Goal: Transaction & Acquisition: Purchase product/service

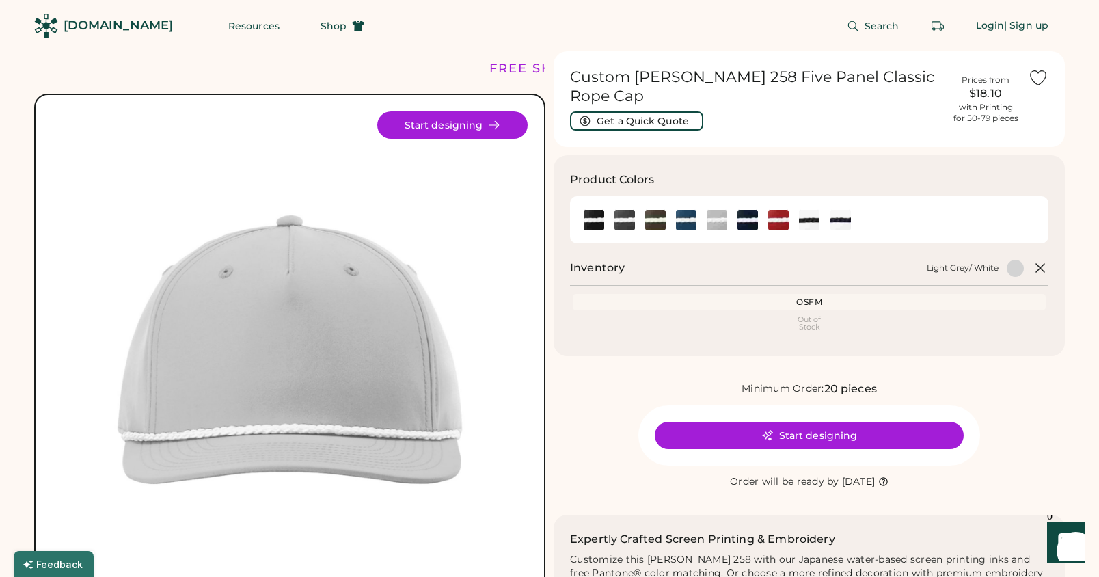
scroll to position [3, 0]
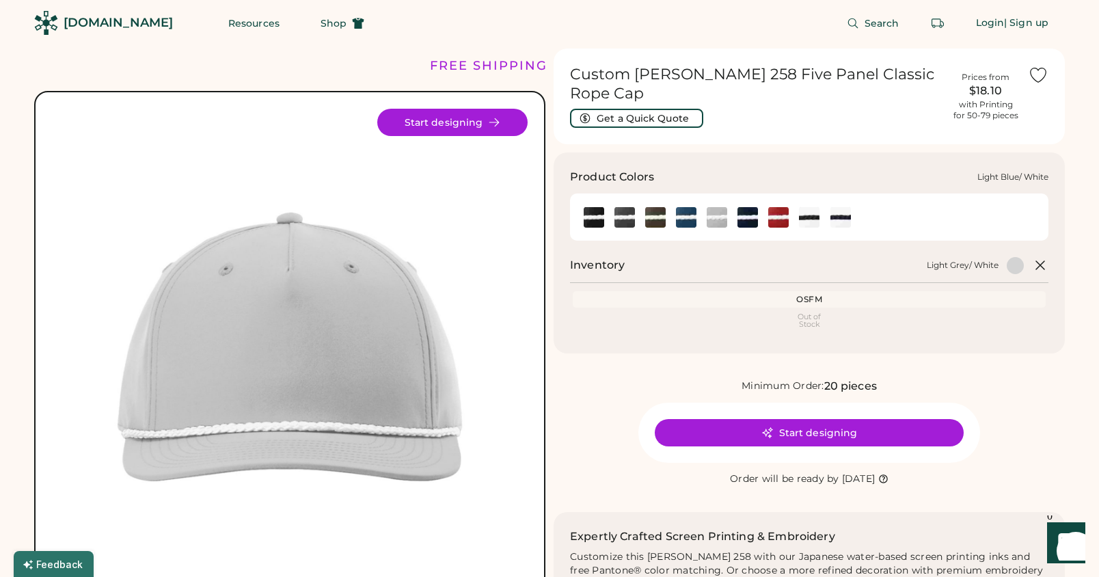
click at [691, 218] on img at bounding box center [686, 217] width 20 height 20
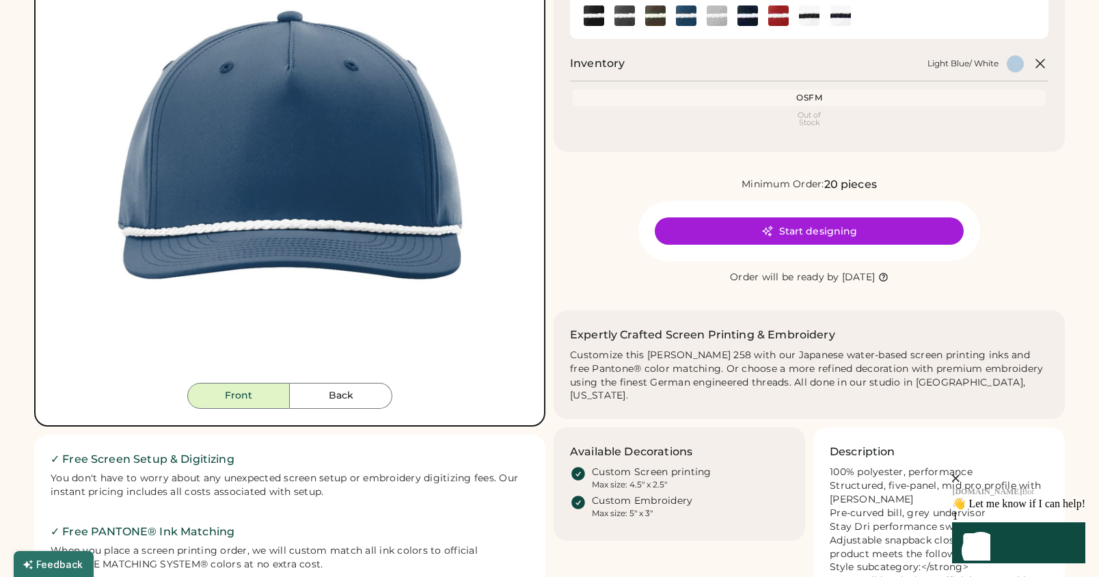
scroll to position [96, 0]
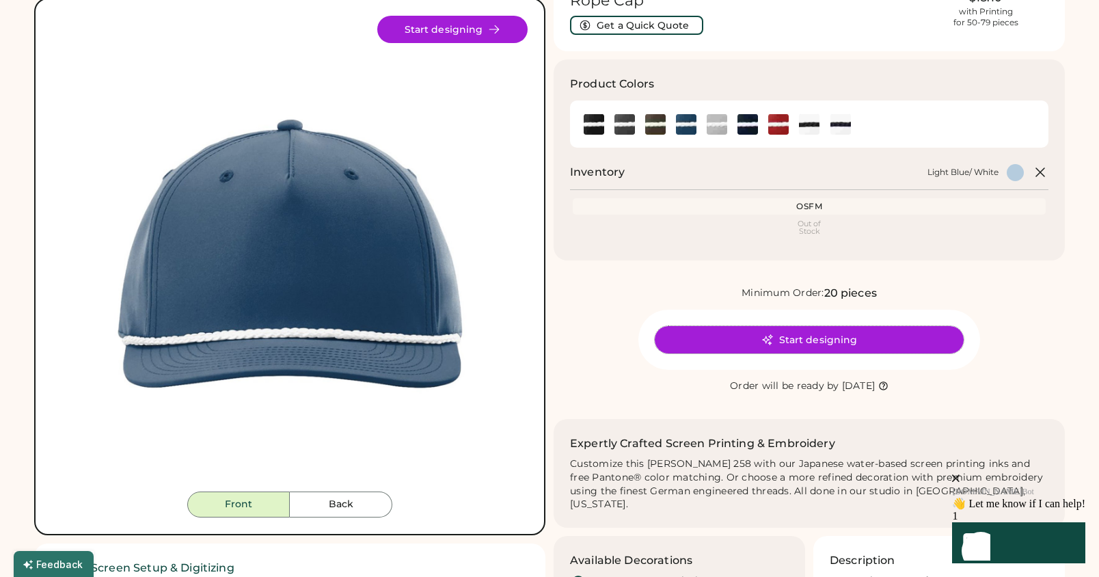
click at [765, 335] on icon at bounding box center [767, 339] width 12 height 12
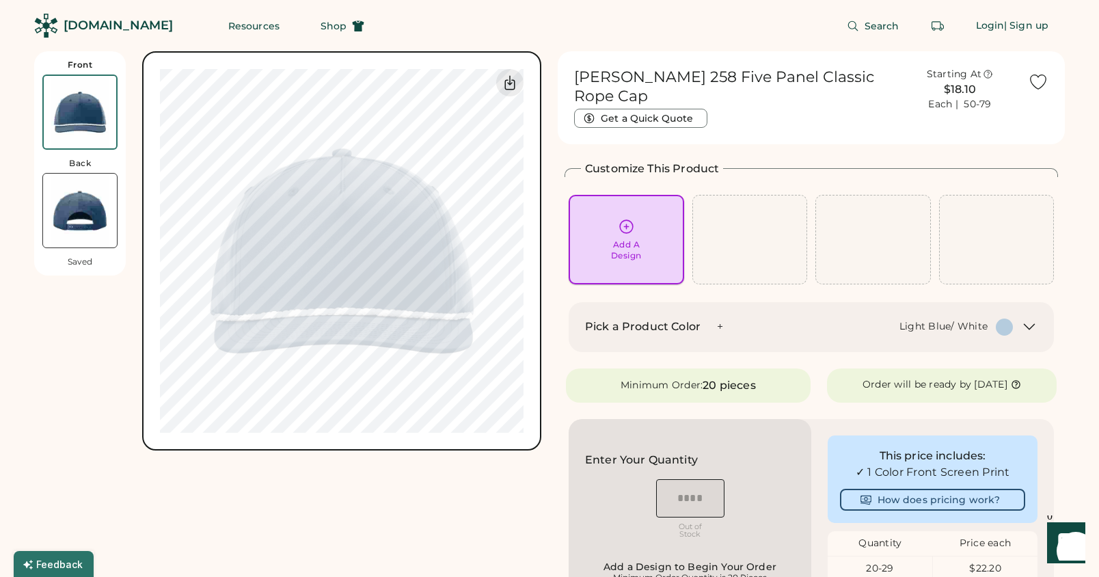
click at [642, 238] on div "Add A Design" at bounding box center [626, 239] width 96 height 43
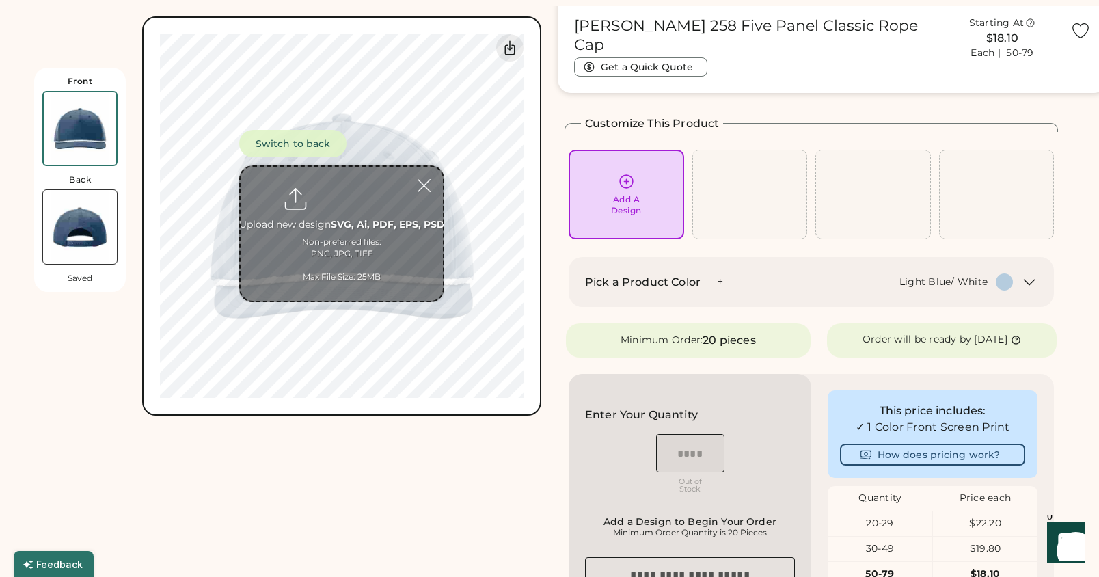
scroll to position [51, 0]
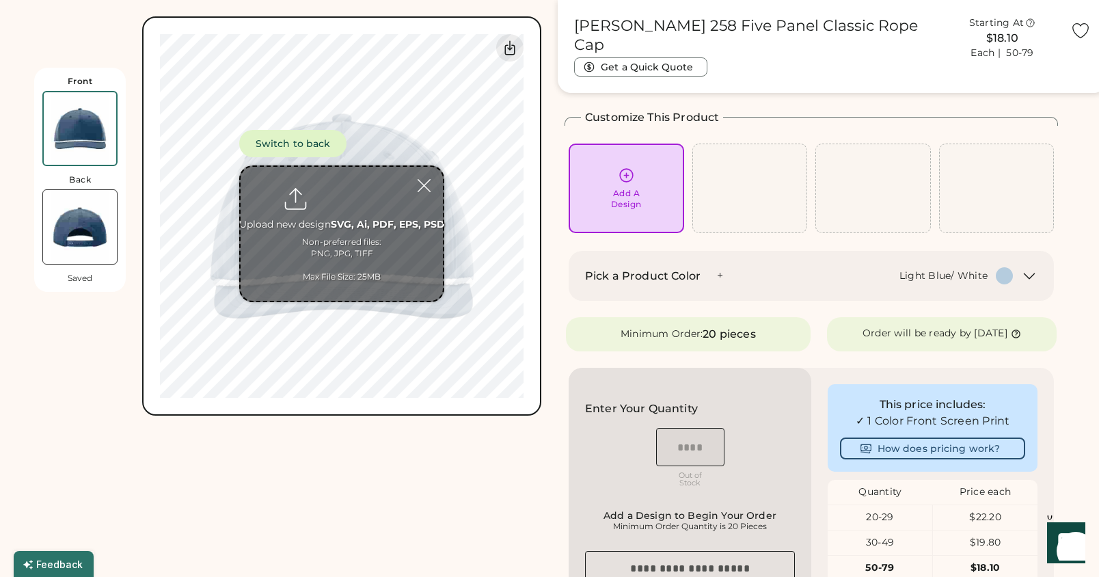
click at [353, 205] on input "file" at bounding box center [342, 234] width 202 height 134
type input "**********"
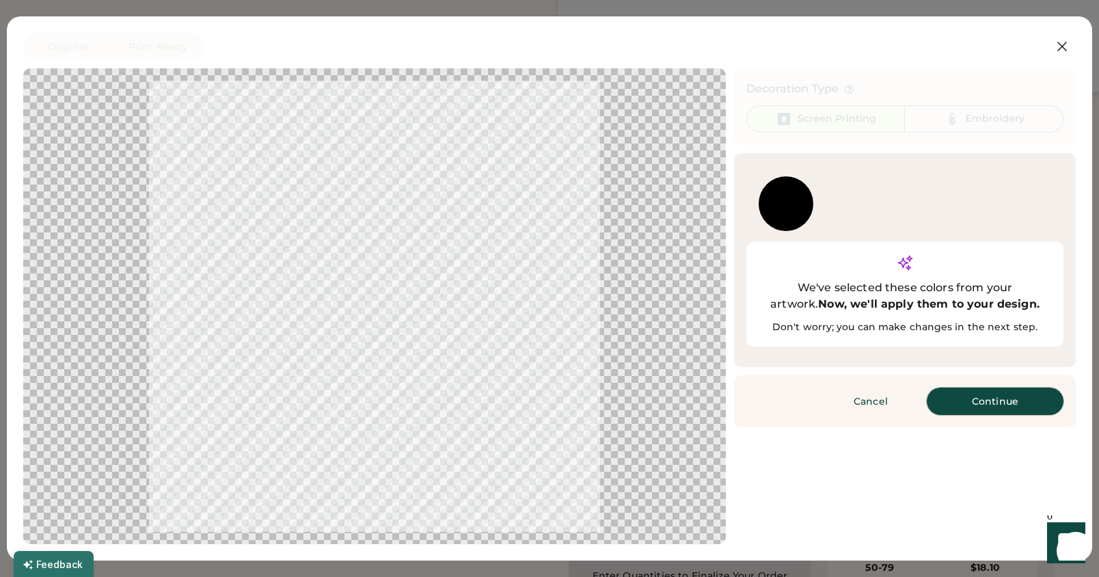
click at [1001, 387] on button "Continue" at bounding box center [995, 400] width 137 height 27
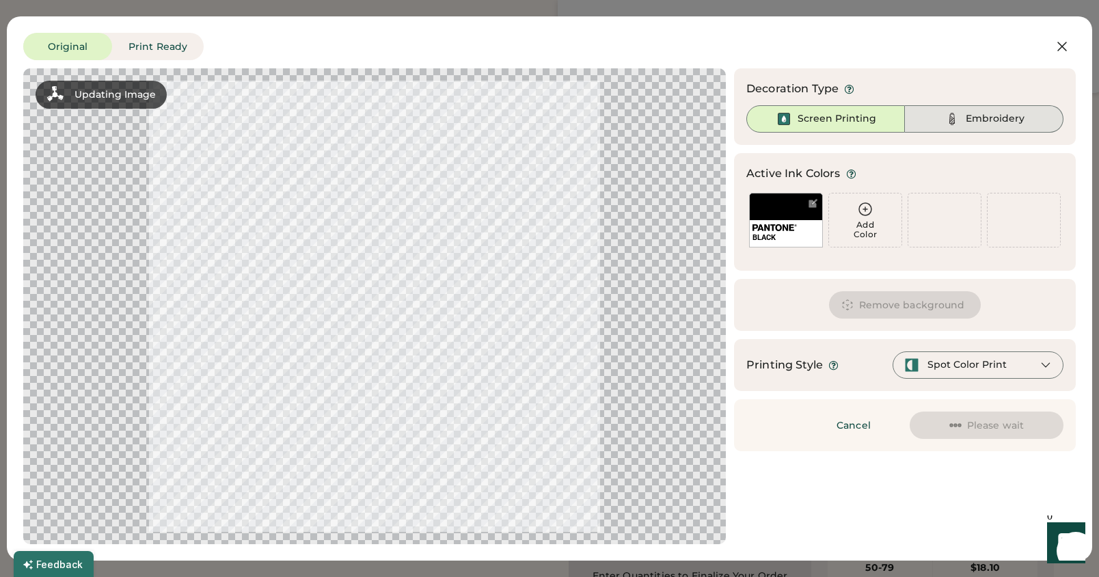
click at [972, 109] on div "Embroidery" at bounding box center [984, 118] width 159 height 27
click at [972, 119] on div "Embroidery" at bounding box center [994, 119] width 59 height 14
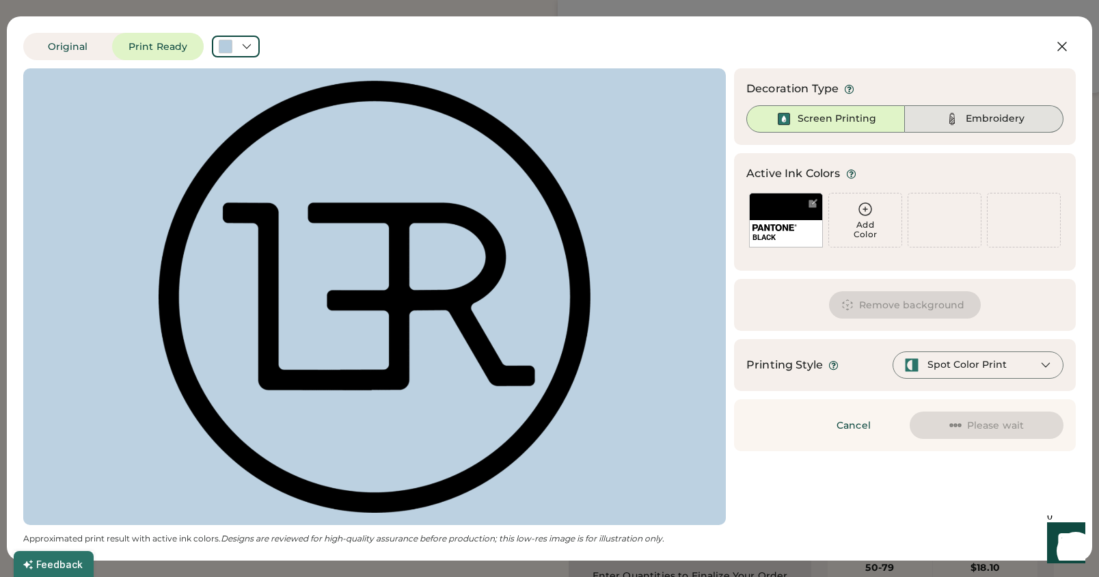
click at [973, 121] on div "Embroidery" at bounding box center [994, 119] width 59 height 14
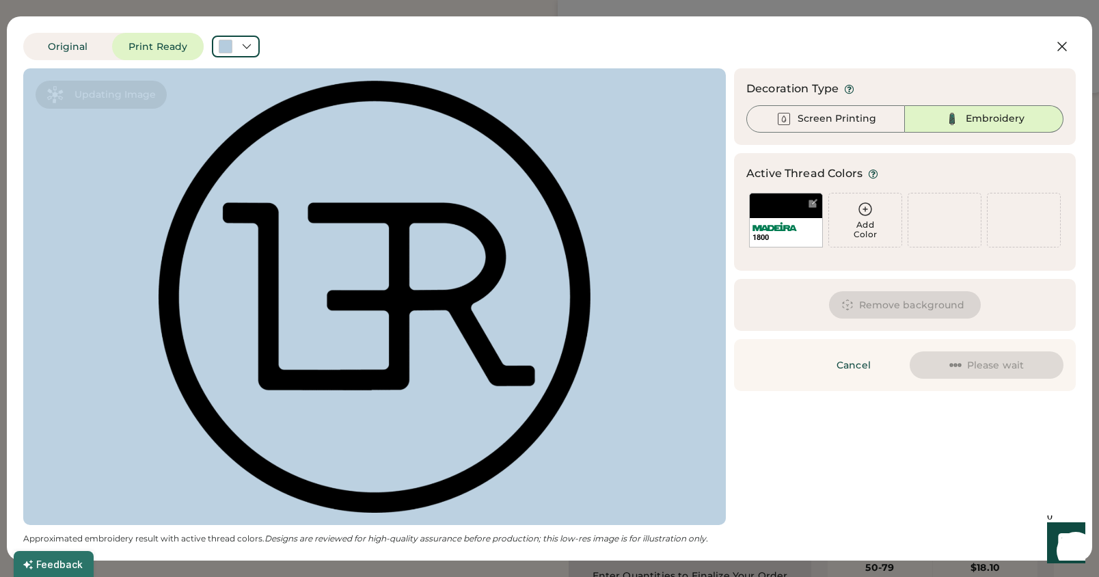
click at [866, 206] on icon at bounding box center [865, 209] width 16 height 16
click at [864, 209] on icon at bounding box center [865, 209] width 12 height 12
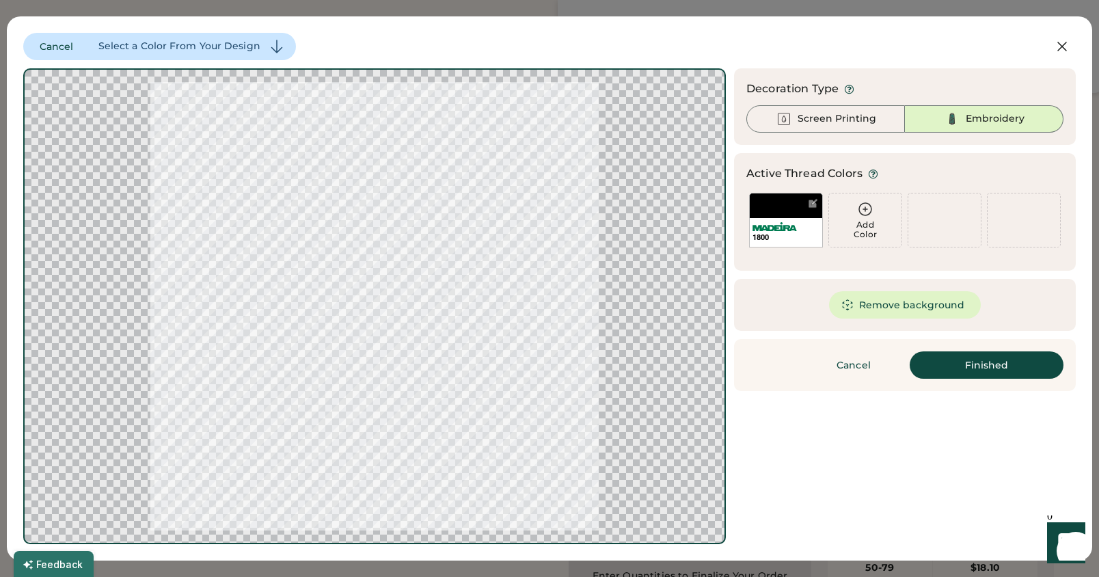
click at [867, 213] on icon at bounding box center [865, 209] width 16 height 16
click at [903, 308] on button "Remove background" at bounding box center [905, 304] width 152 height 27
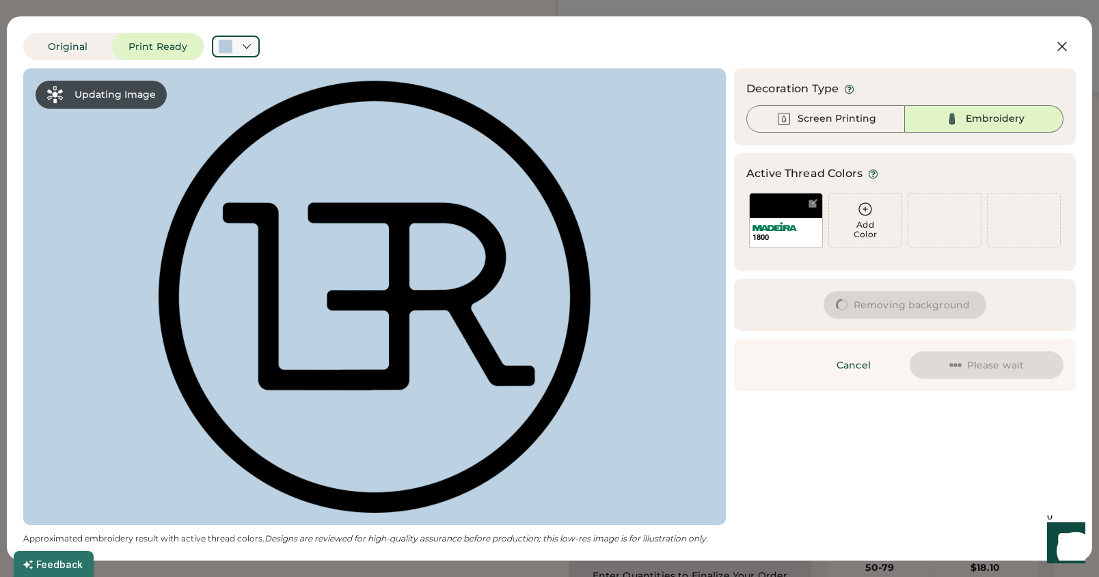
click at [235, 44] on div at bounding box center [236, 47] width 48 height 22
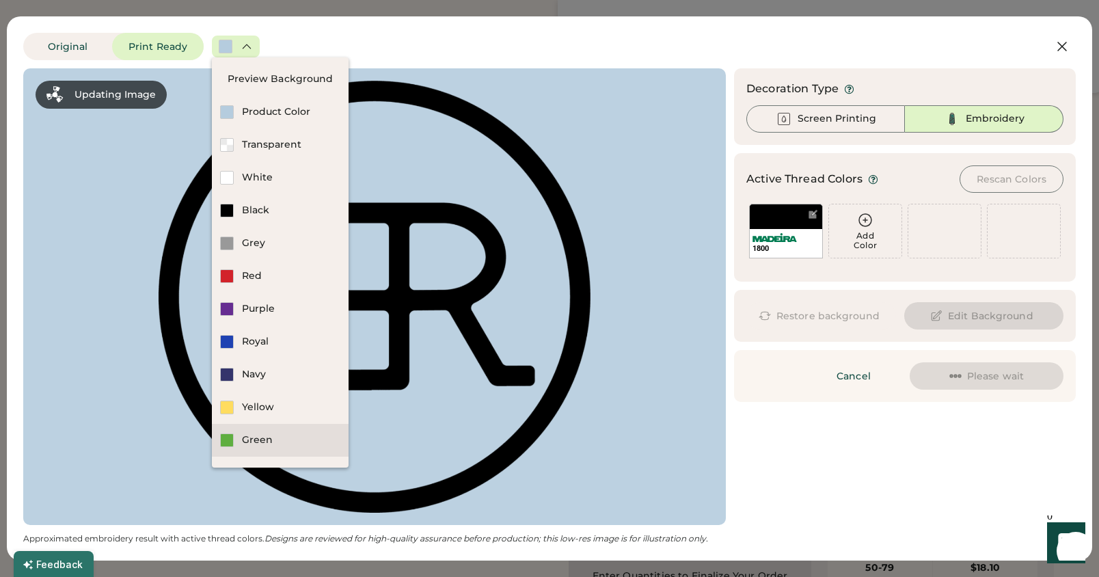
scroll to position [27, 0]
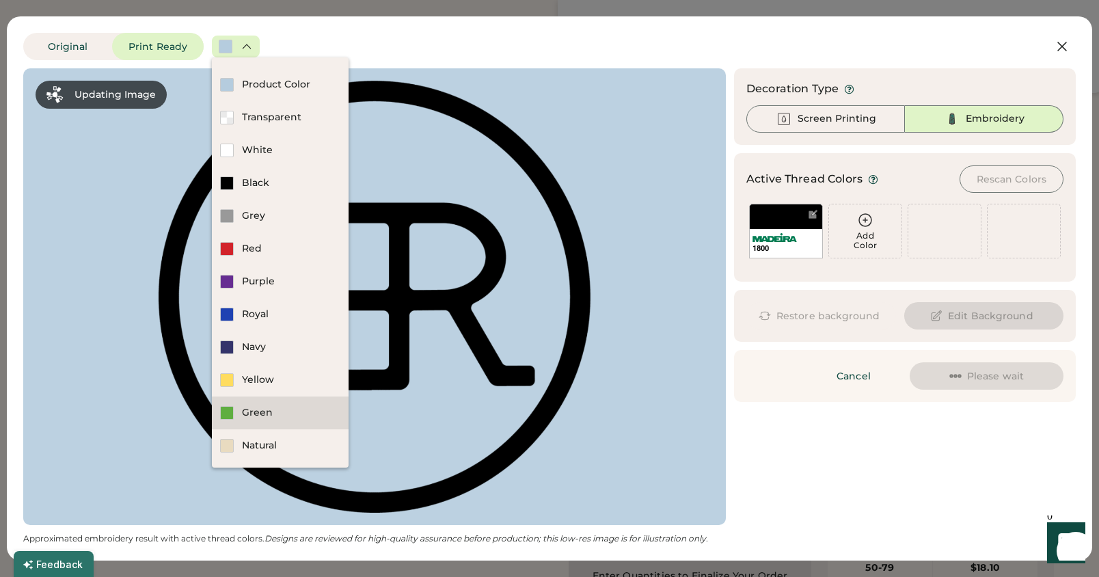
click at [261, 423] on div "Green" at bounding box center [280, 412] width 137 height 33
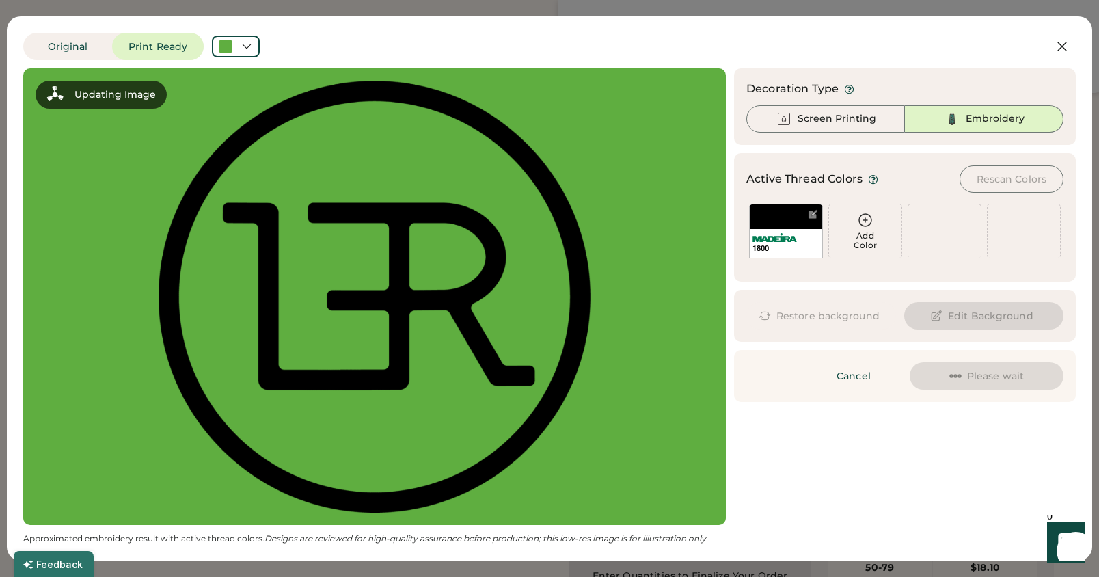
click at [242, 44] on icon at bounding box center [247, 46] width 12 height 12
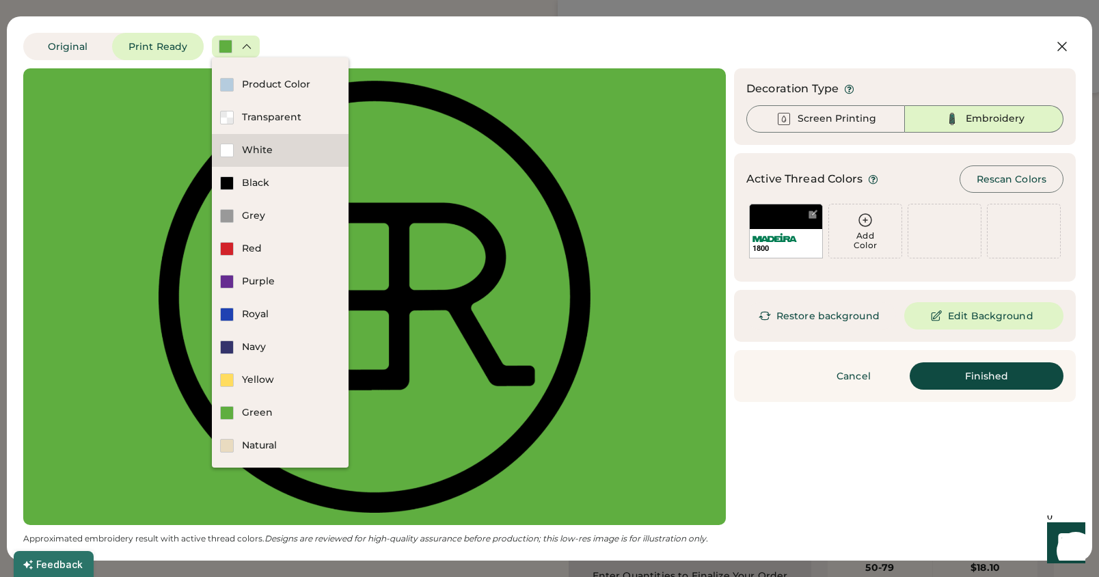
click at [264, 139] on div "White" at bounding box center [280, 150] width 137 height 33
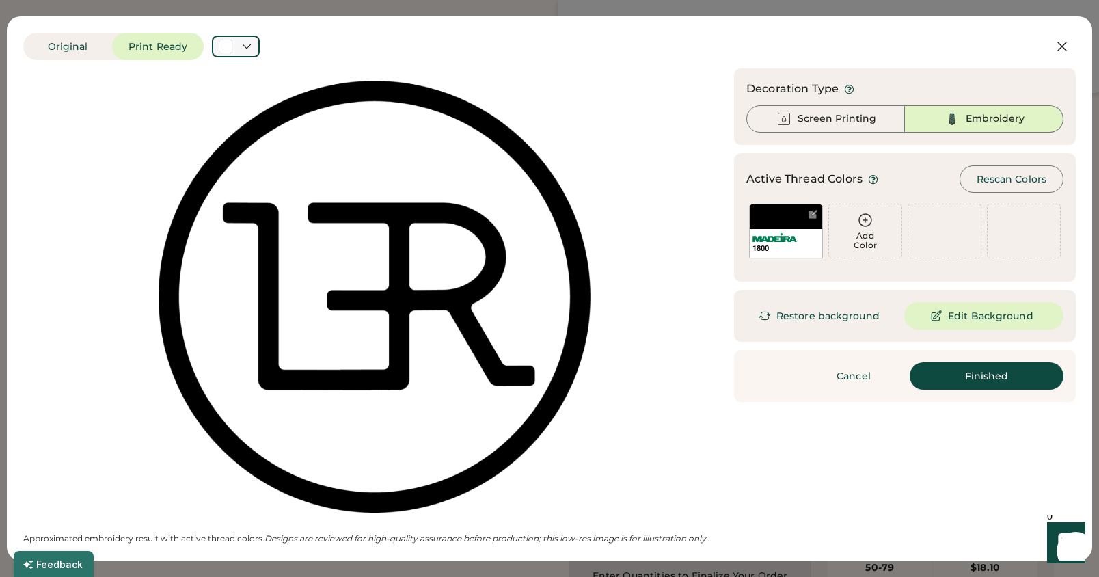
click at [243, 43] on icon at bounding box center [247, 46] width 12 height 12
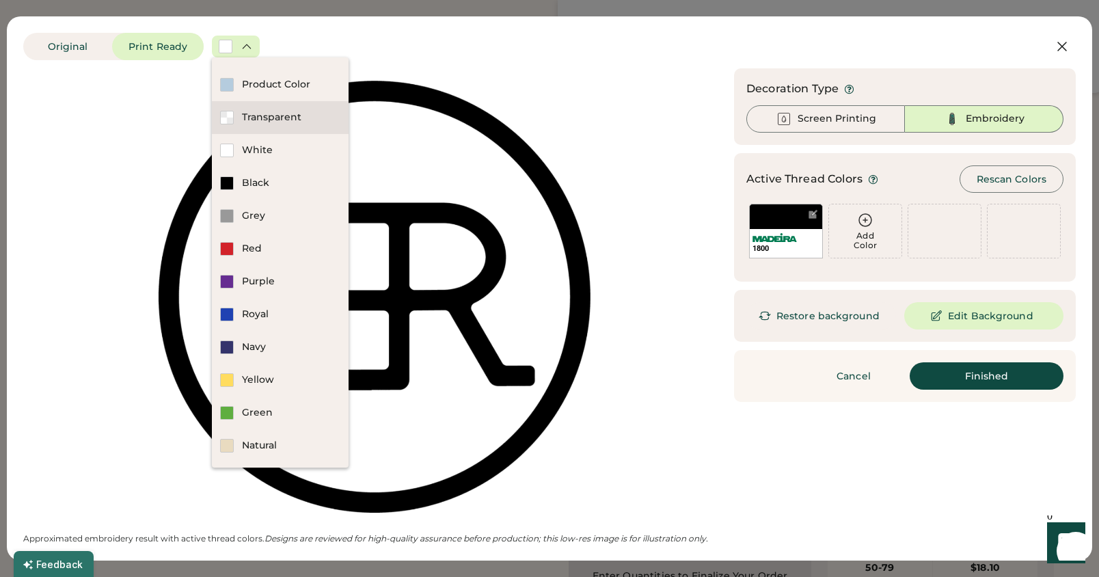
click at [264, 113] on div "Transparent" at bounding box center [291, 118] width 98 height 14
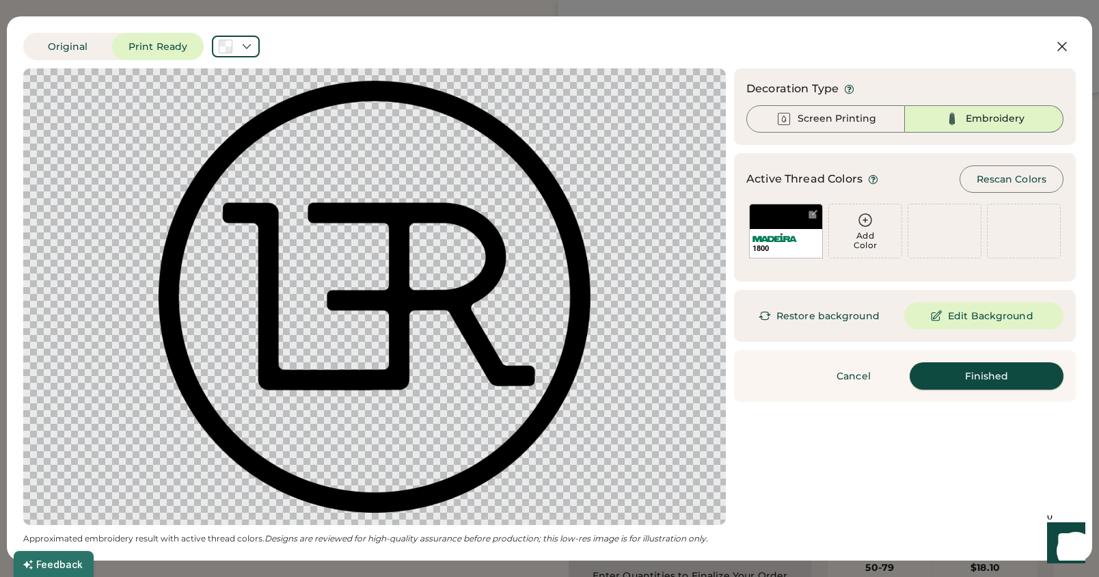
click at [998, 375] on button "Finished" at bounding box center [986, 375] width 154 height 27
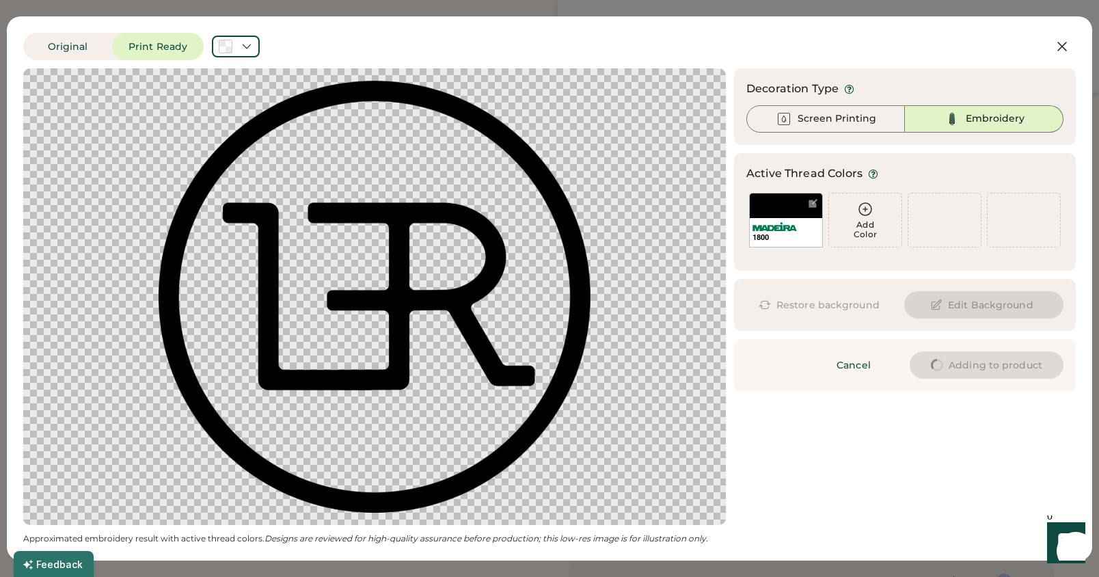
type input "****"
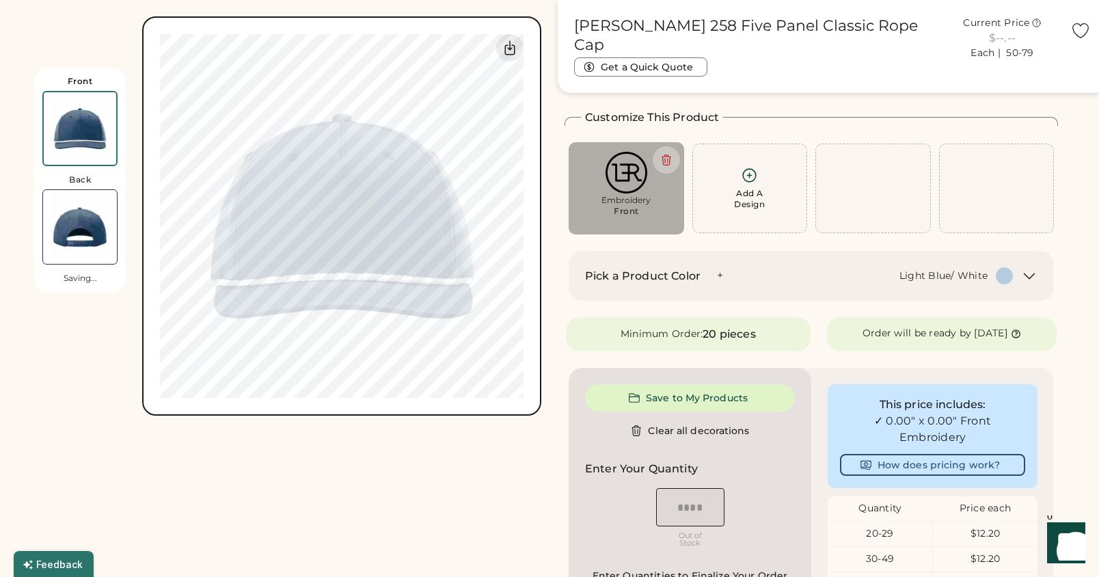
type input "****"
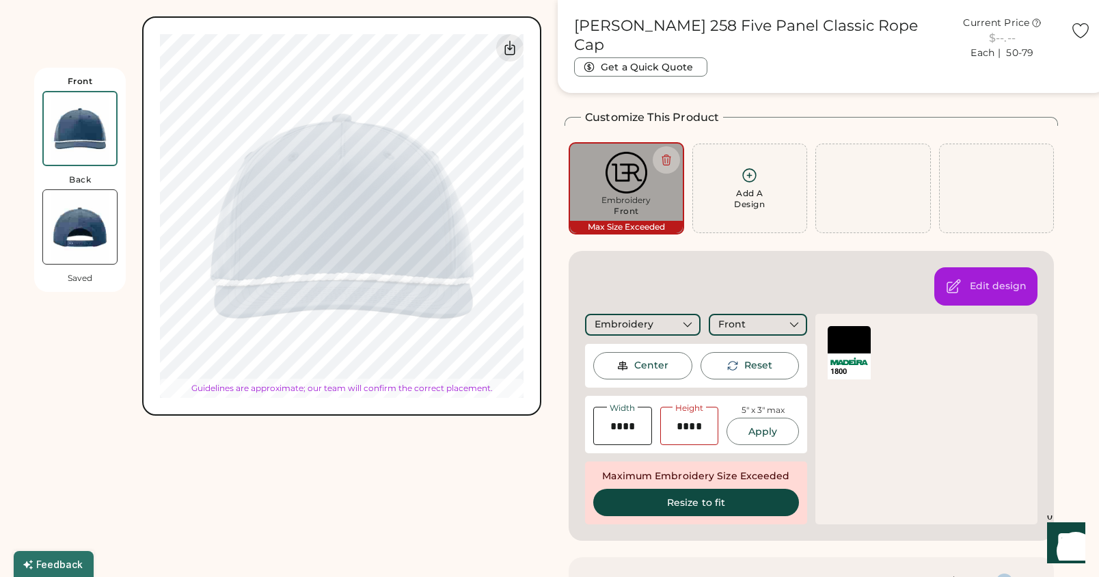
type input "****"
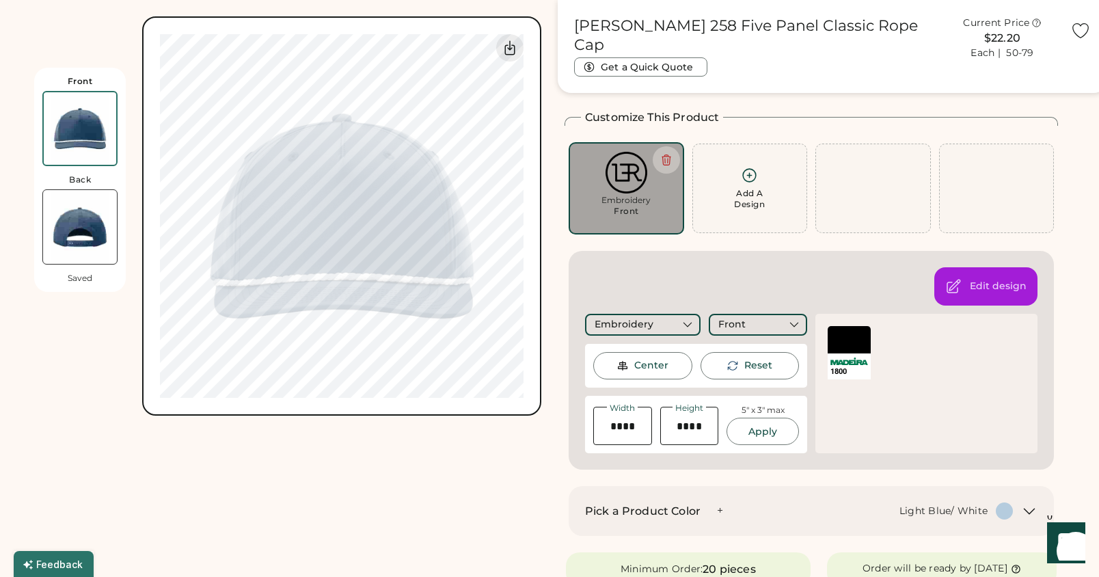
click at [851, 333] on div at bounding box center [848, 339] width 43 height 27
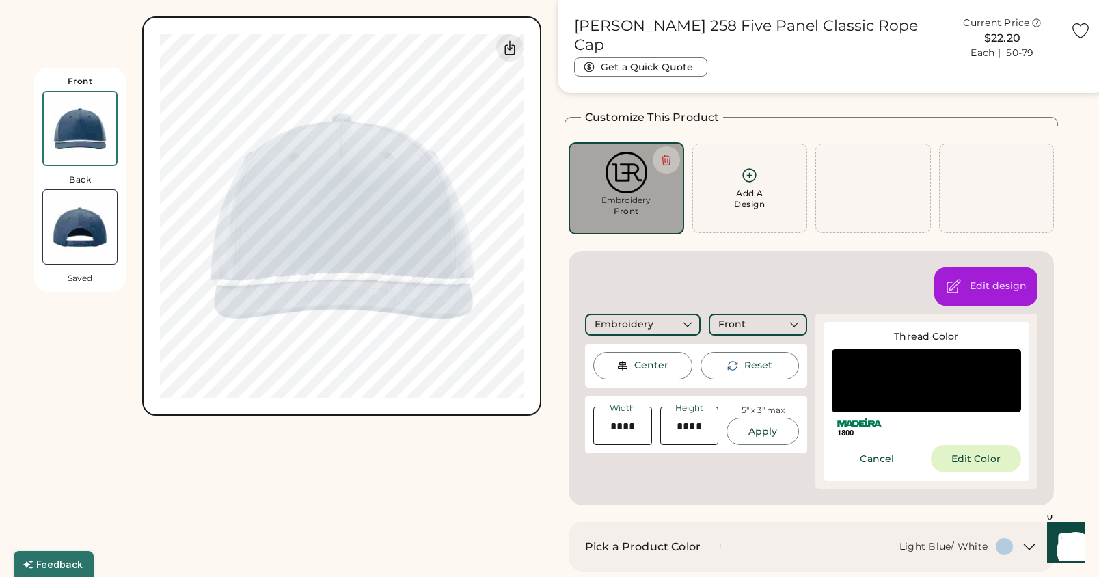
click at [726, 458] on div "Embroidery Front Center Reset Width Height 5" x 3" max Apply Maximum Embroidery…" at bounding box center [811, 401] width 452 height 175
click at [661, 328] on div "Embroidery" at bounding box center [642, 325] width 115 height 22
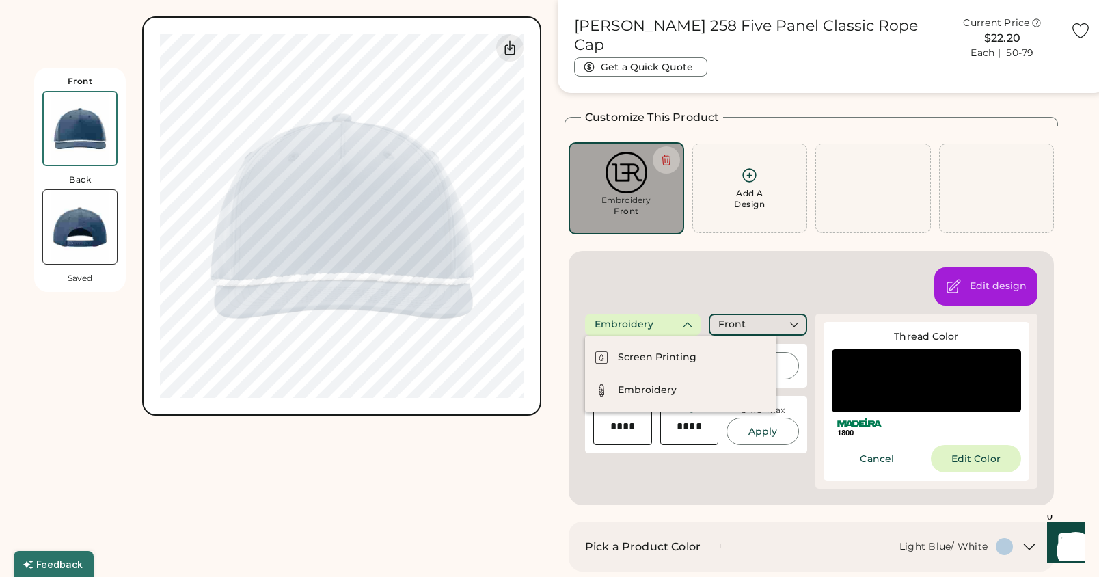
click at [661, 328] on div "Embroidery" at bounding box center [642, 325] width 115 height 22
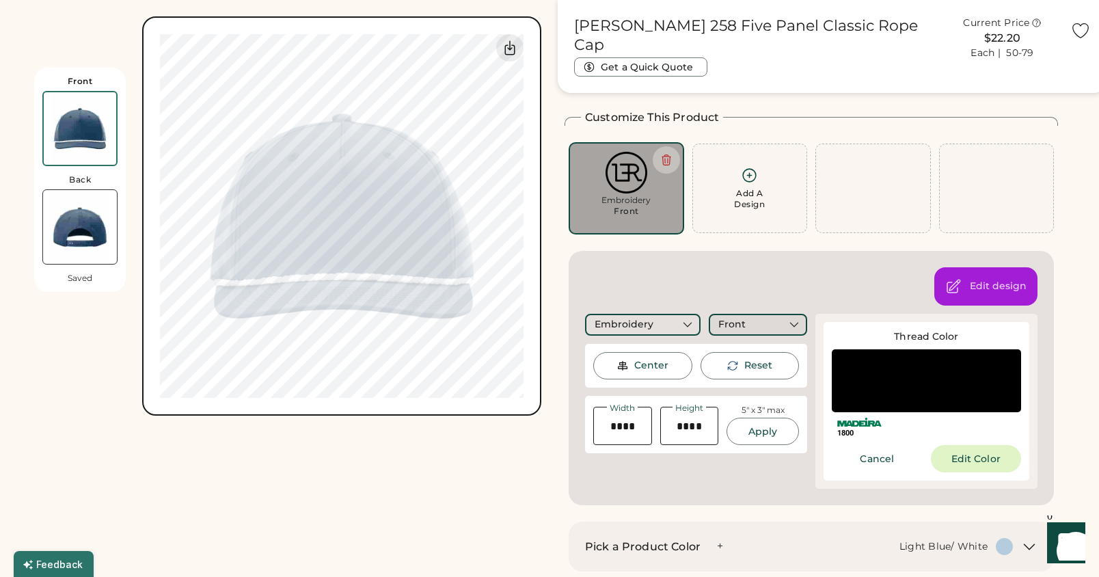
click at [724, 322] on div "Front" at bounding box center [731, 325] width 27 height 14
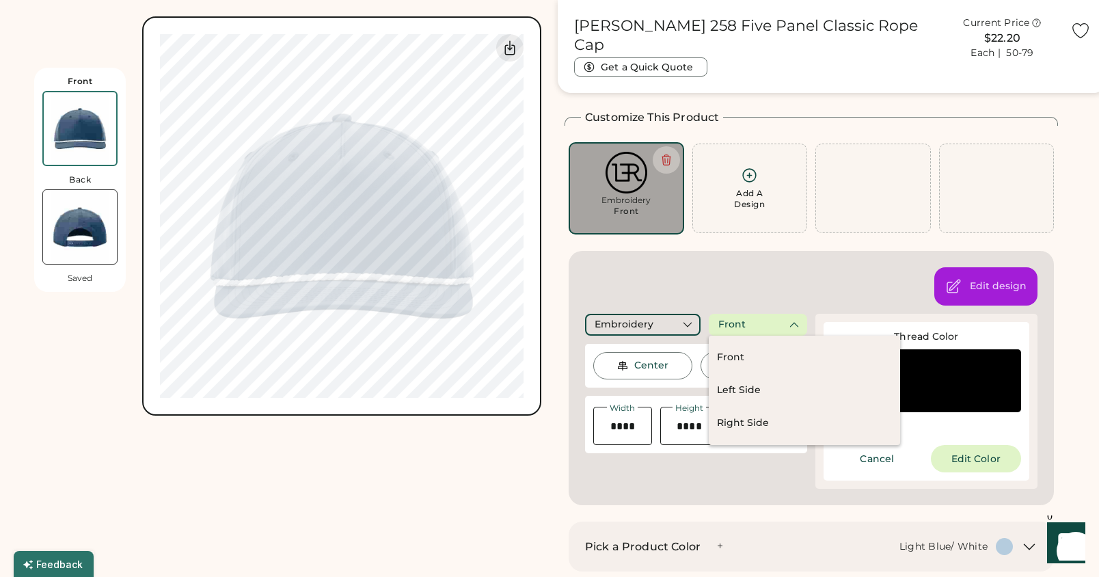
click at [724, 322] on div "Front" at bounding box center [731, 325] width 27 height 14
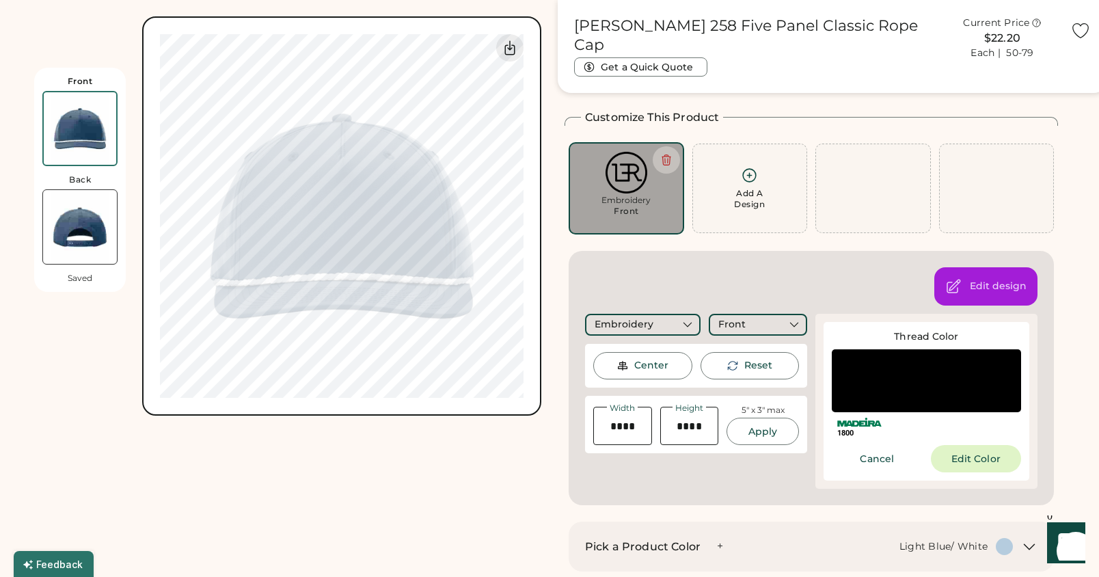
click at [104, 230] on img at bounding box center [80, 227] width 74 height 74
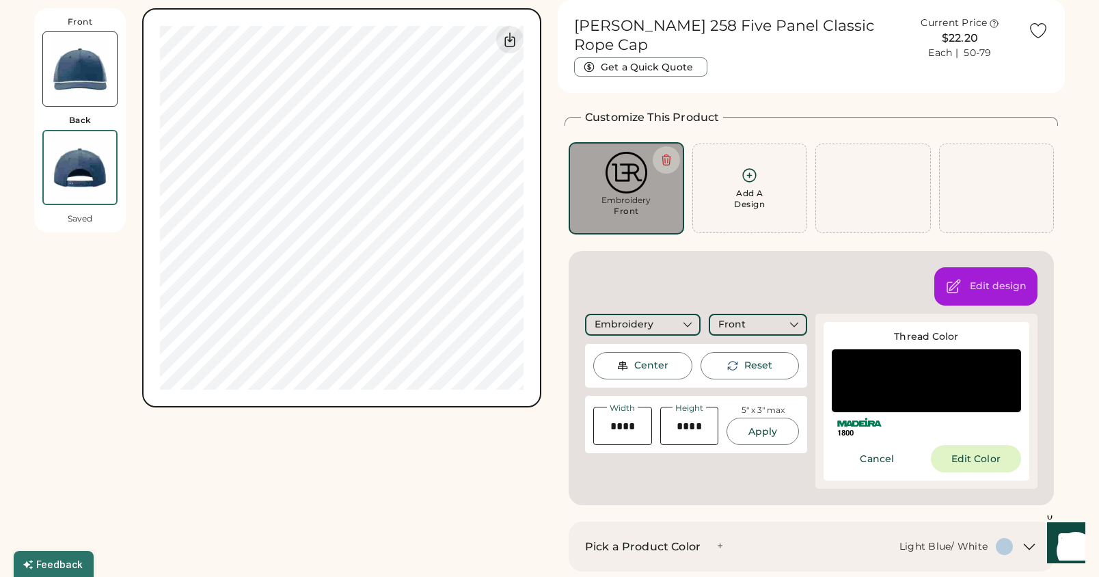
scroll to position [0, 0]
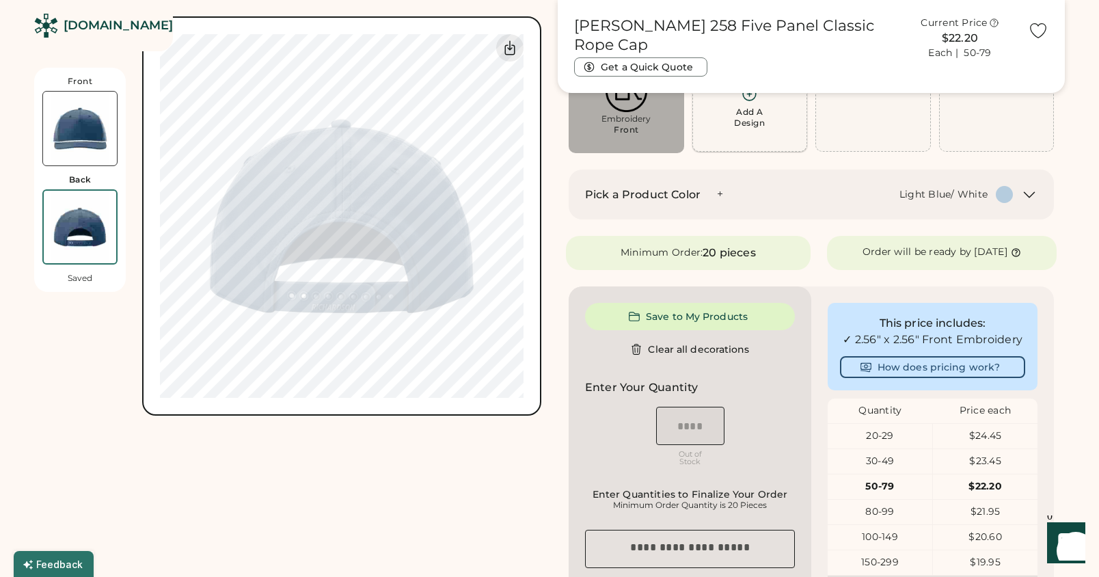
click at [746, 121] on div "Add A Design" at bounding box center [749, 118] width 31 height 22
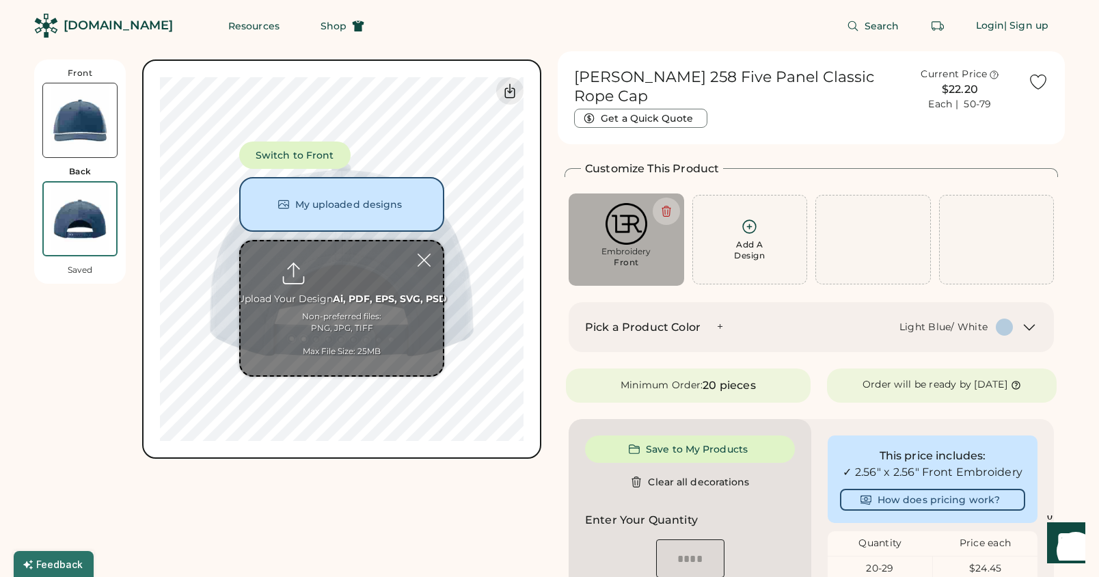
click at [919, 324] on div "Light Blue/ White" at bounding box center [943, 327] width 88 height 14
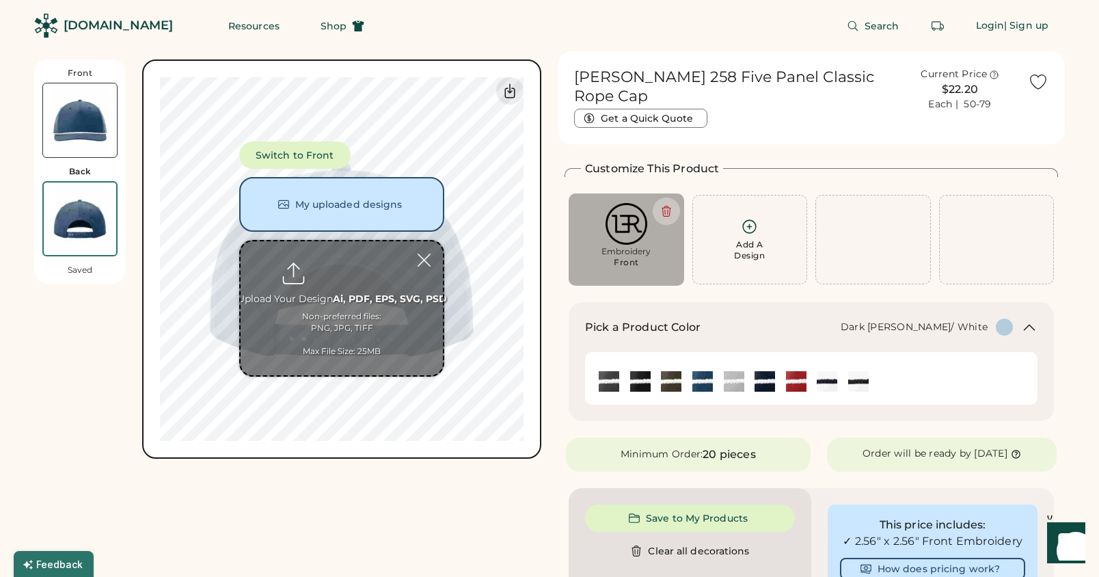
click at [674, 383] on img at bounding box center [671, 381] width 20 height 20
click at [60, 108] on img at bounding box center [80, 120] width 74 height 74
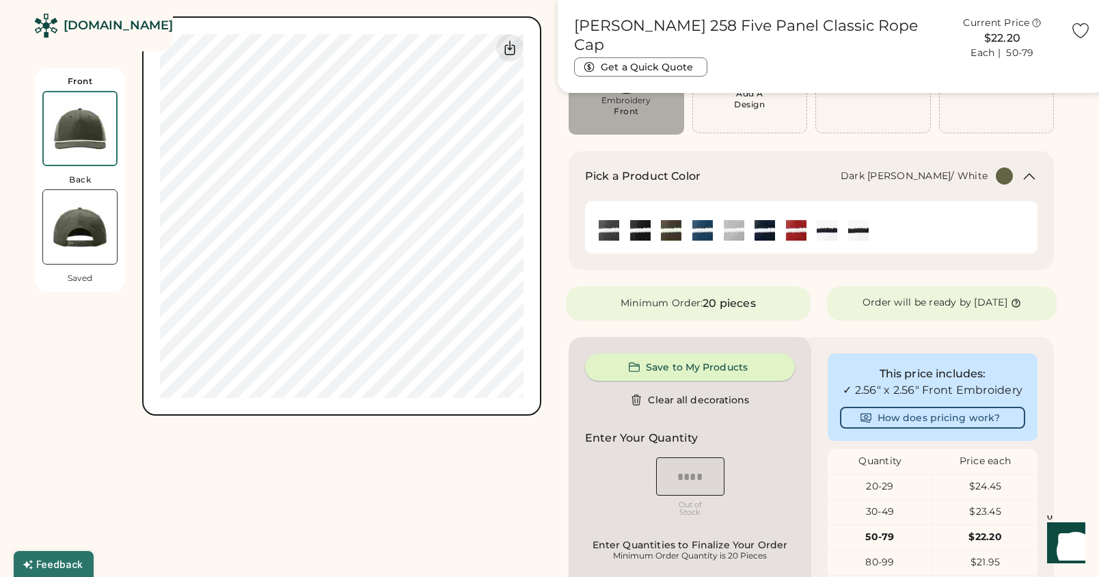
scroll to position [152, 0]
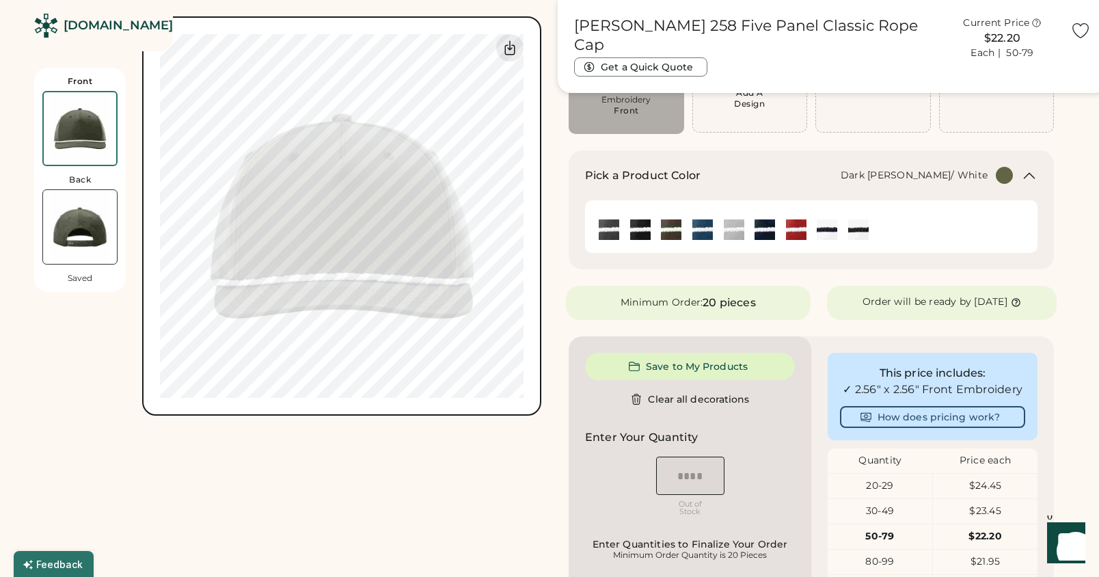
type input "****"
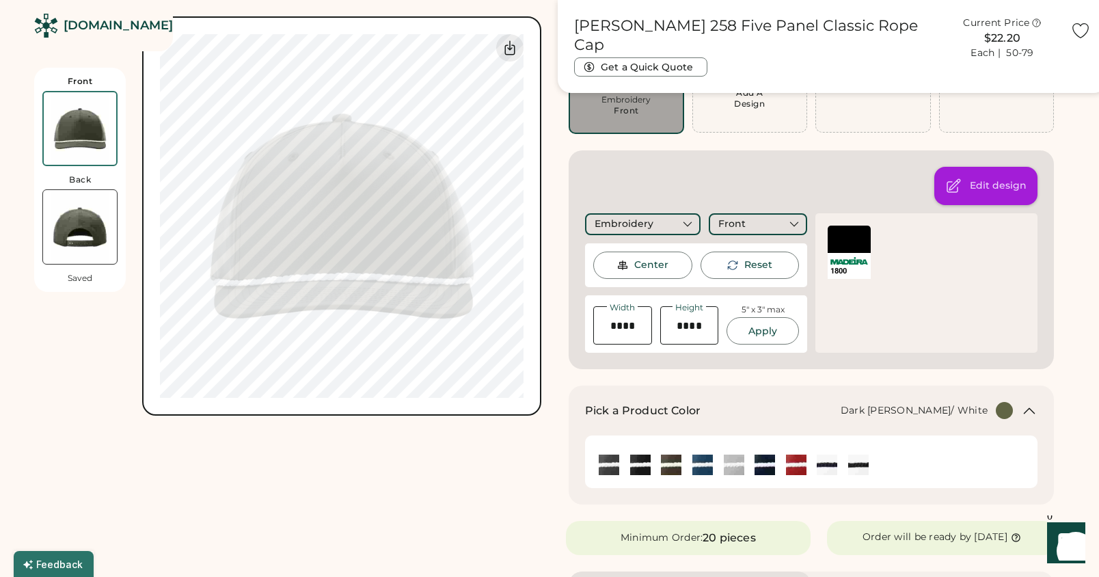
click at [989, 175] on div "Edit design" at bounding box center [985, 186] width 103 height 38
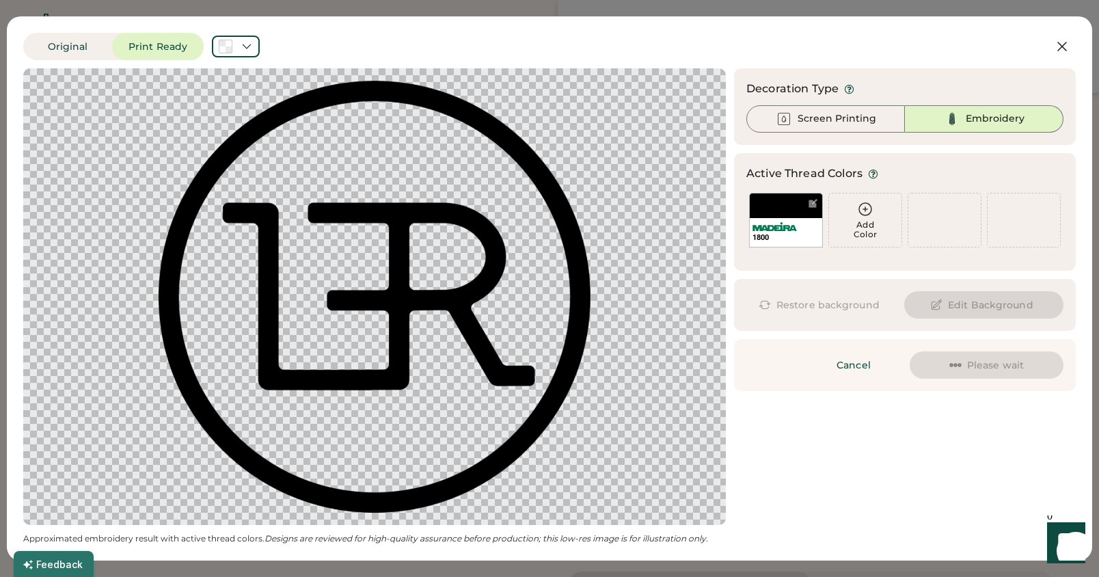
click at [864, 207] on icon at bounding box center [865, 209] width 12 height 12
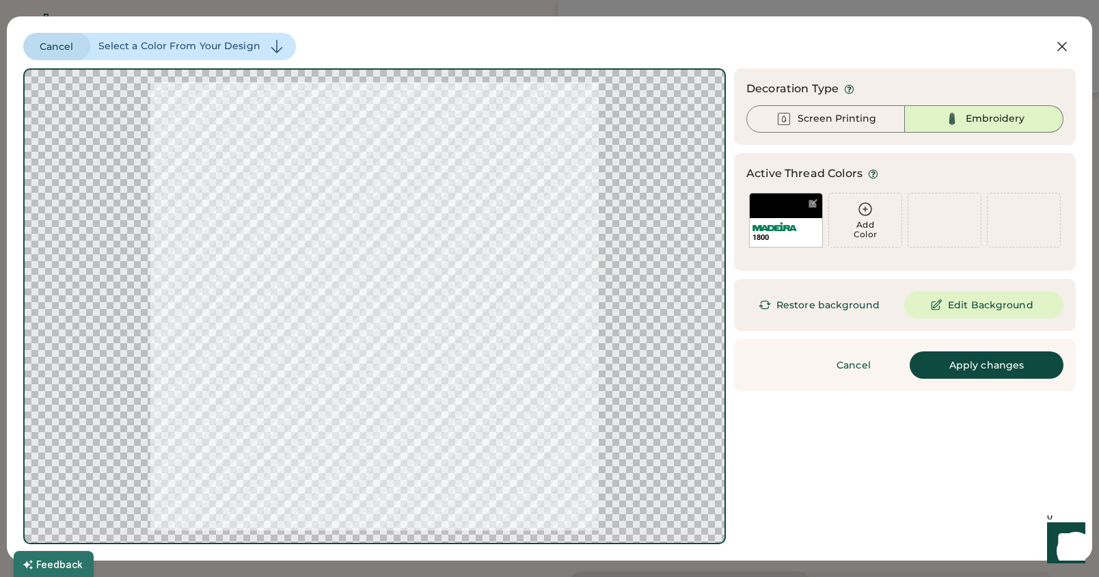
click at [63, 42] on button "Cancel" at bounding box center [56, 46] width 67 height 27
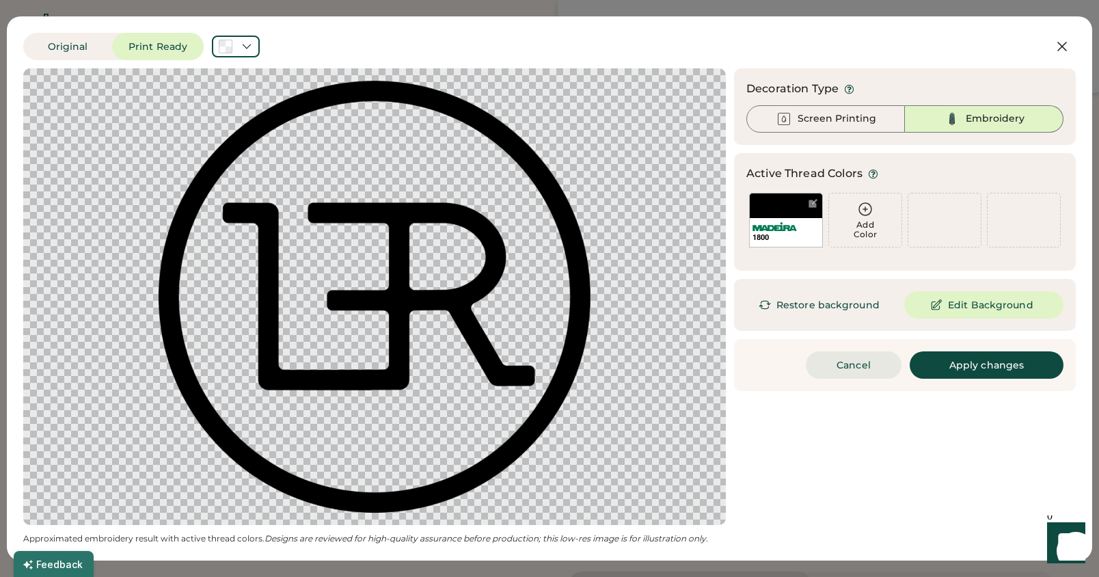
click at [874, 371] on button "Cancel" at bounding box center [854, 364] width 96 height 27
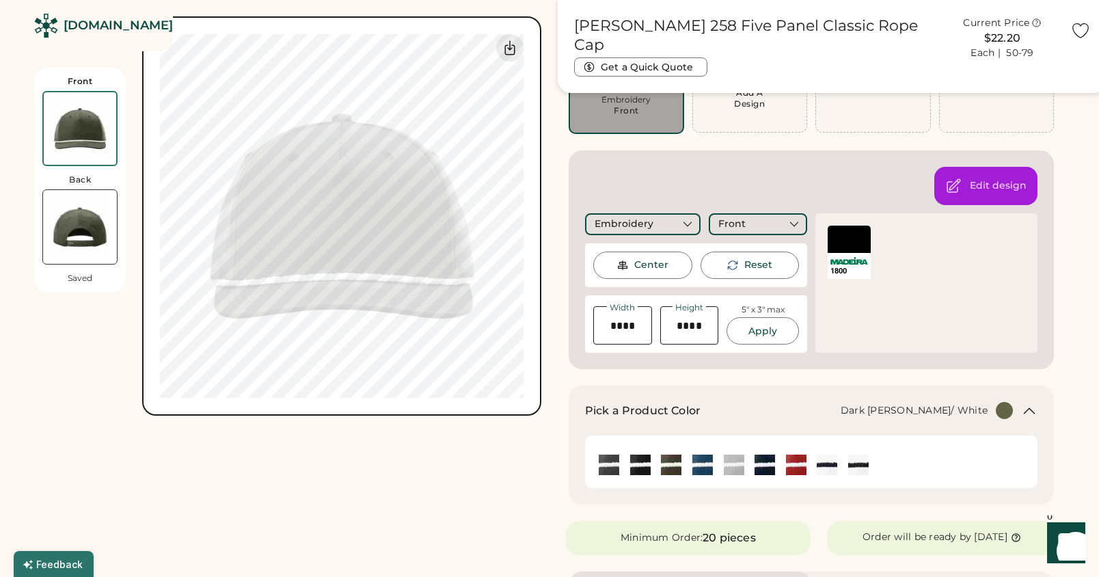
click at [874, 371] on div "Richardson 258 Five Panel Classic Rope Cap Get a Quick Quote Current Price $22.…" at bounding box center [811, 525] width 507 height 1251
click at [860, 463] on img at bounding box center [858, 464] width 20 height 20
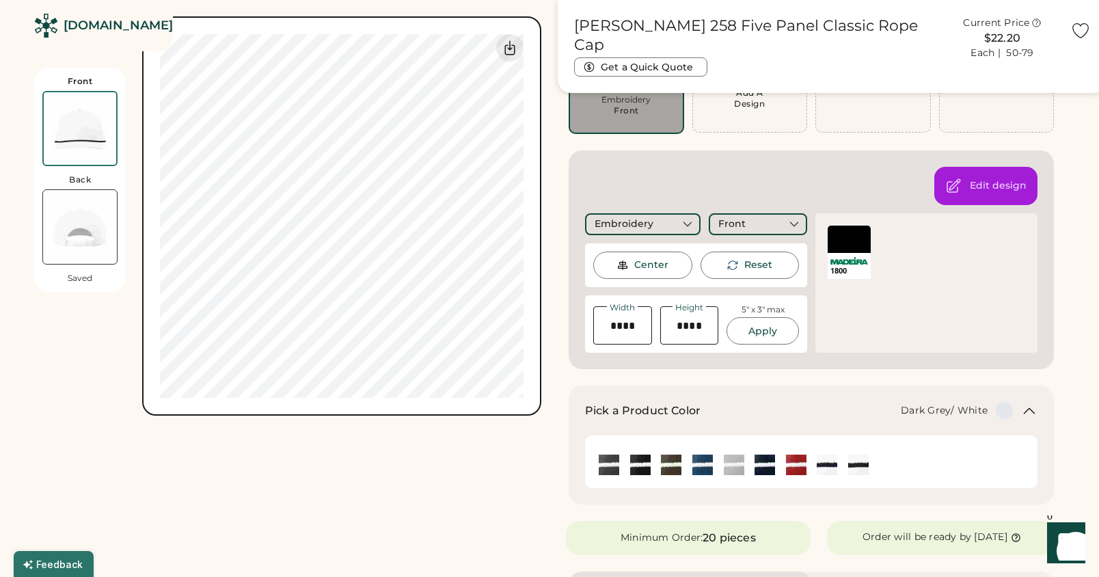
click at [609, 469] on img at bounding box center [609, 464] width 20 height 20
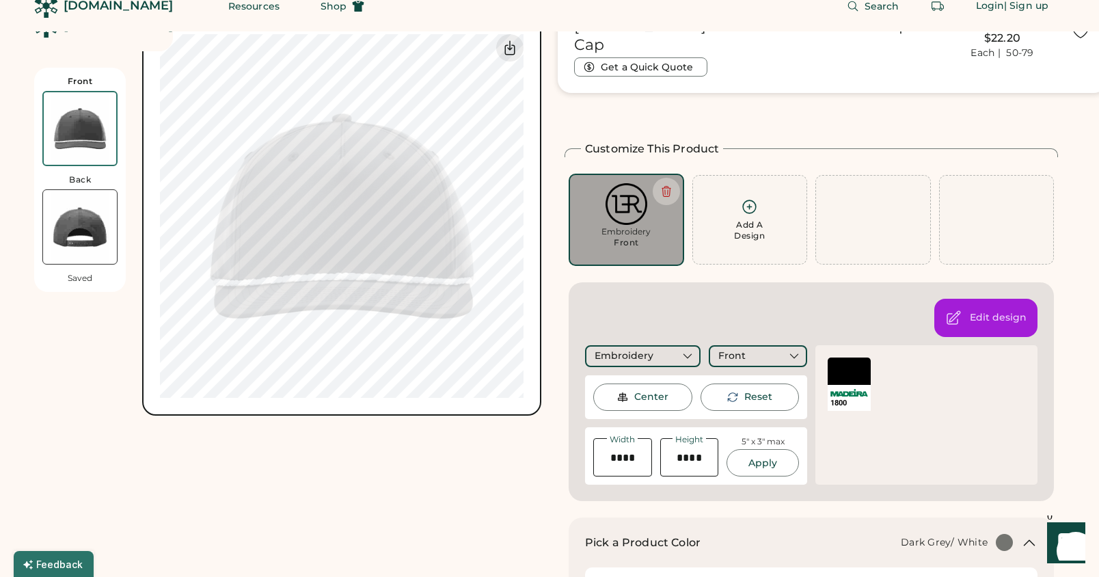
scroll to position [12, 0]
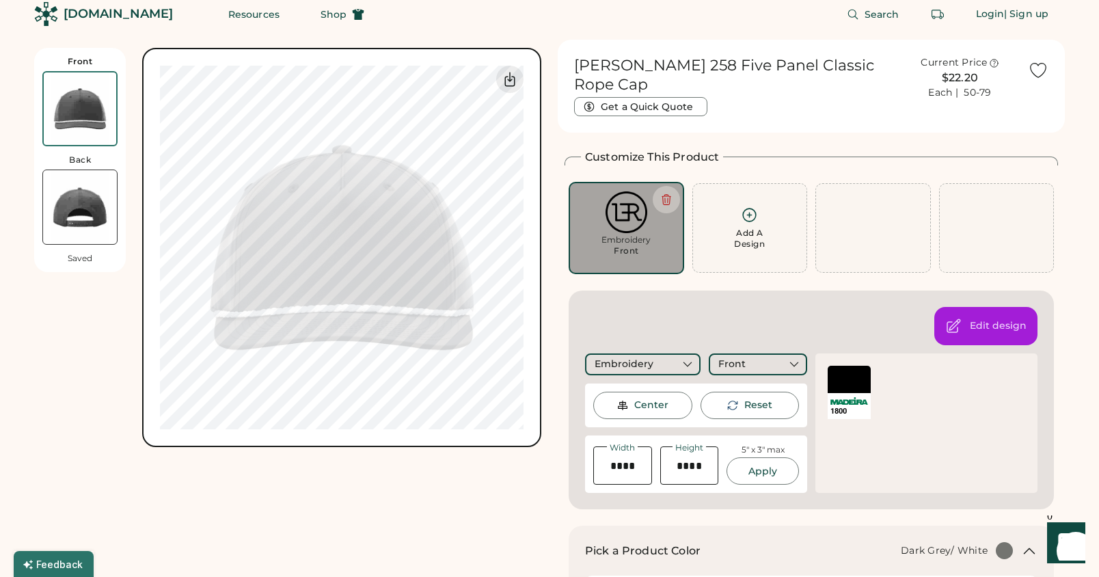
click at [624, 213] on img at bounding box center [626, 212] width 96 height 42
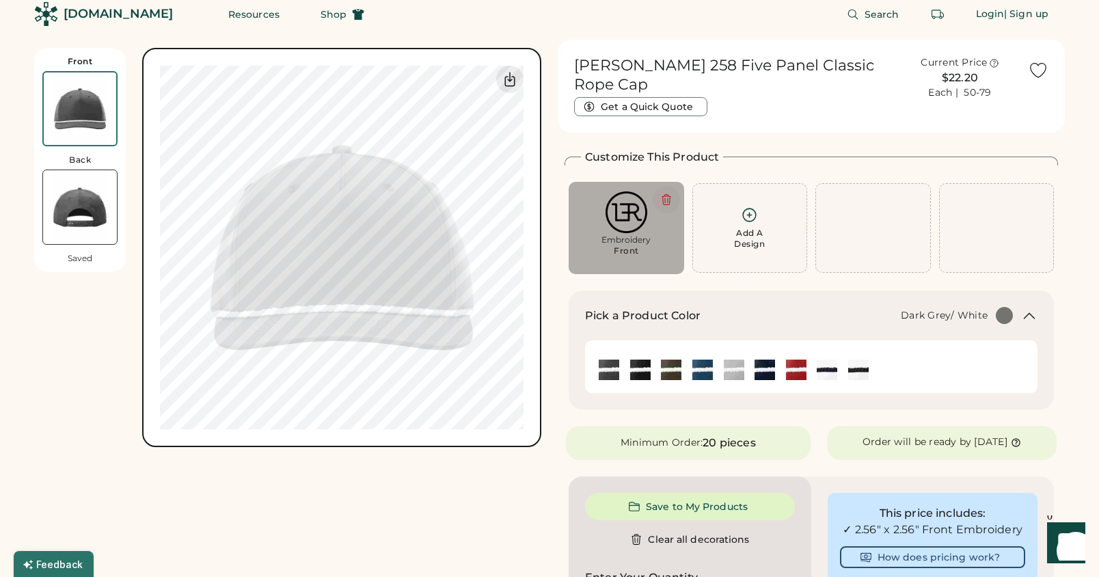
click at [668, 190] on button at bounding box center [666, 199] width 27 height 27
type input "****"
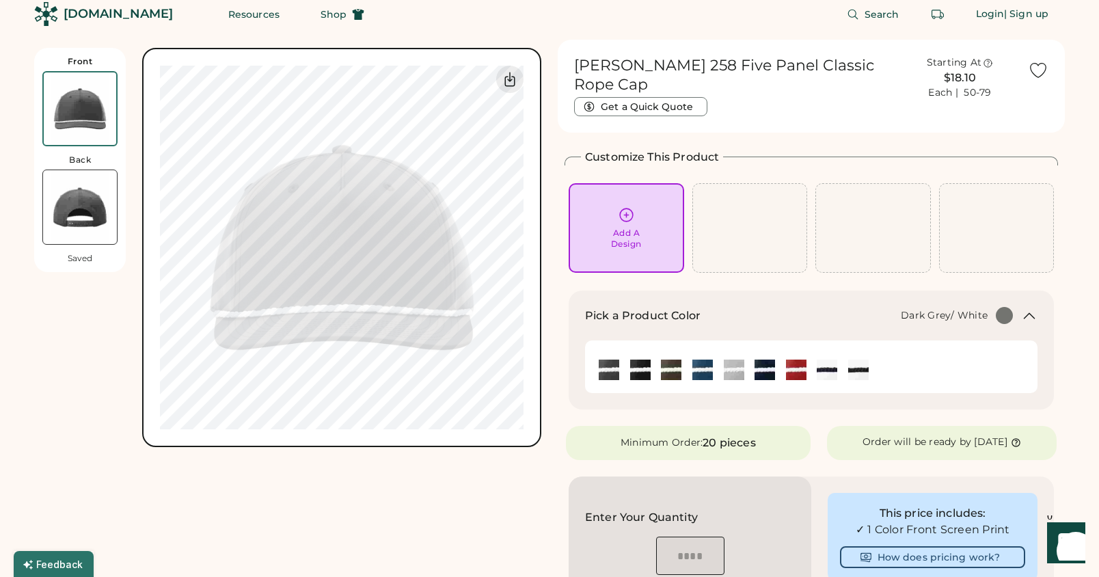
click at [619, 216] on icon at bounding box center [626, 214] width 17 height 17
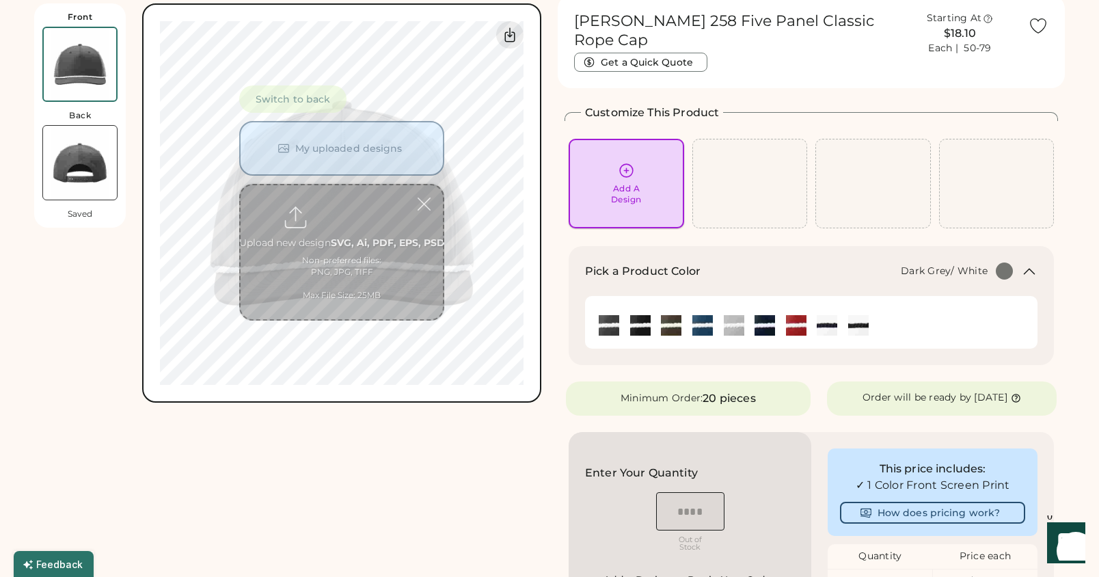
scroll to position [59, 0]
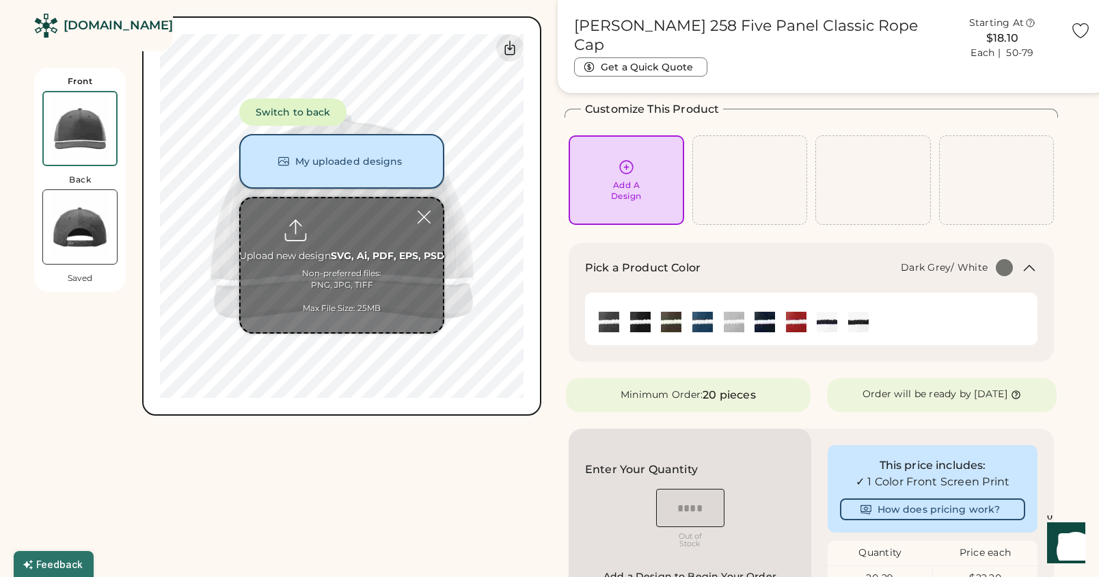
click at [378, 159] on button "My uploaded designs" at bounding box center [341, 161] width 205 height 55
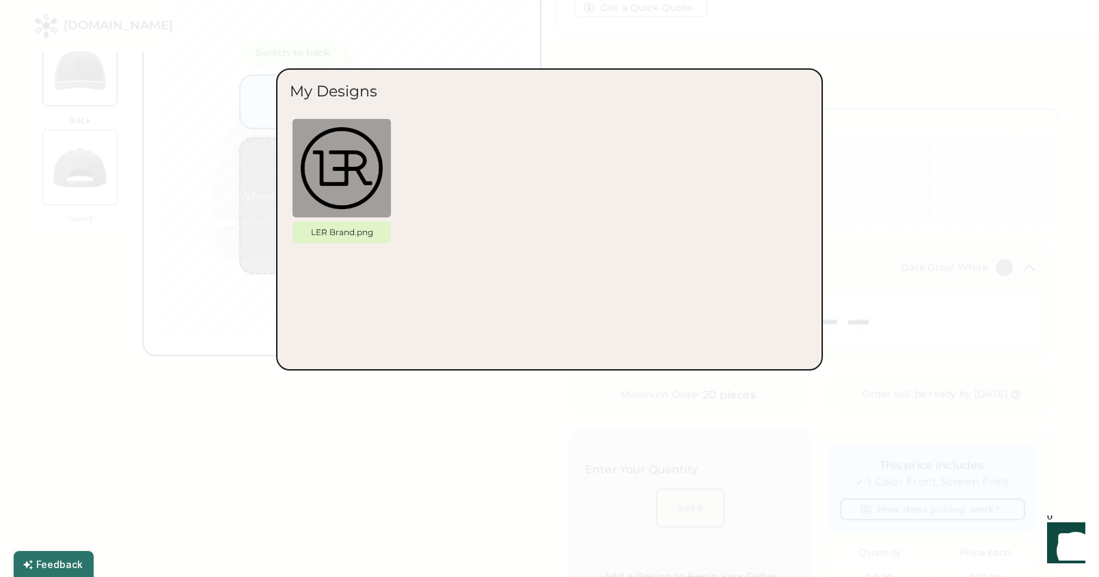
click at [864, 146] on div at bounding box center [549, 288] width 1099 height 577
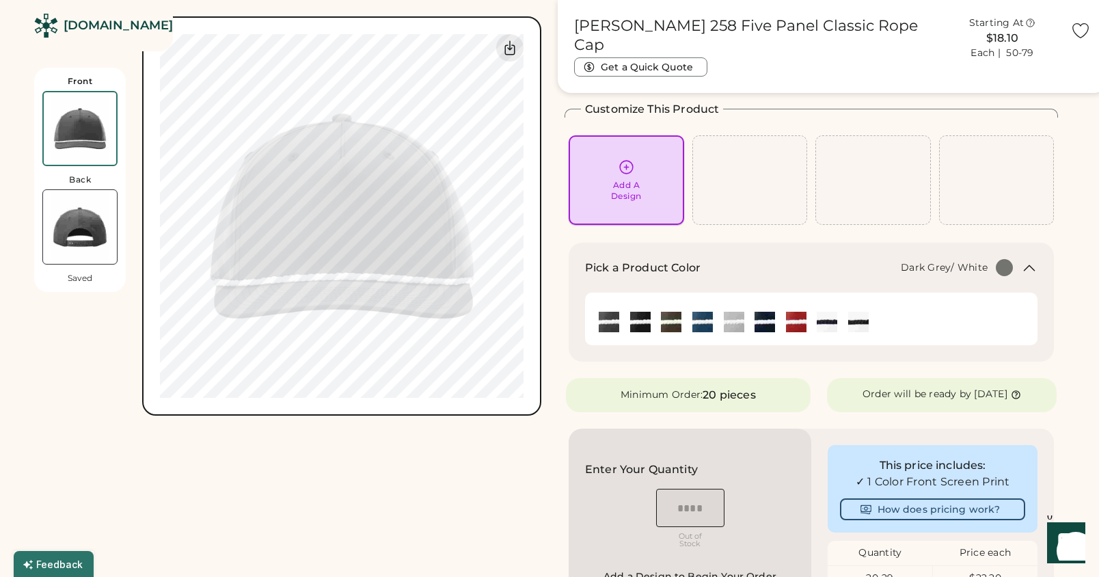
click at [620, 175] on icon at bounding box center [626, 167] width 17 height 17
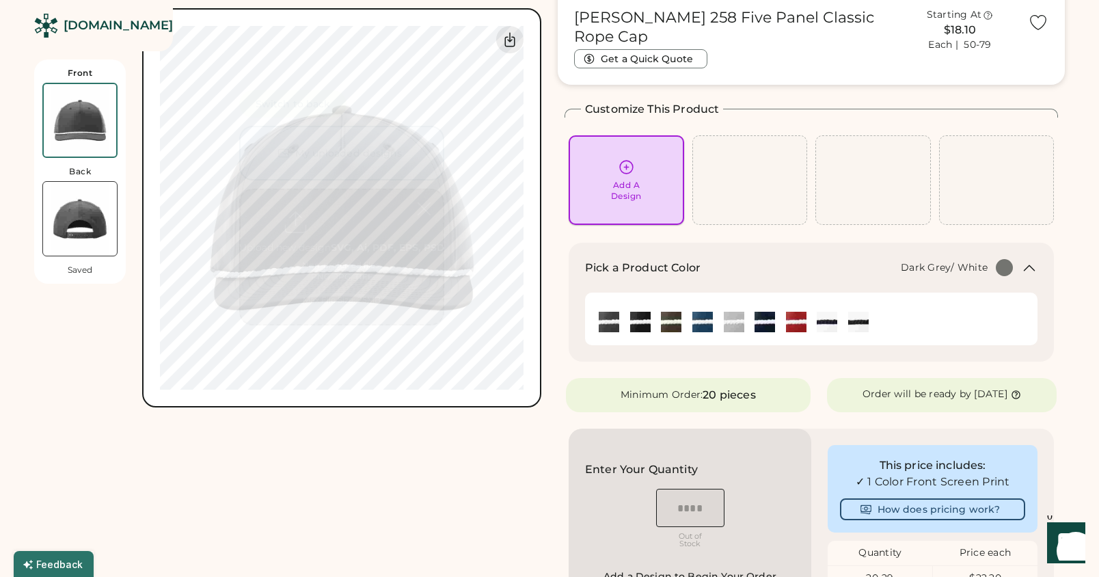
scroll to position [0, 0]
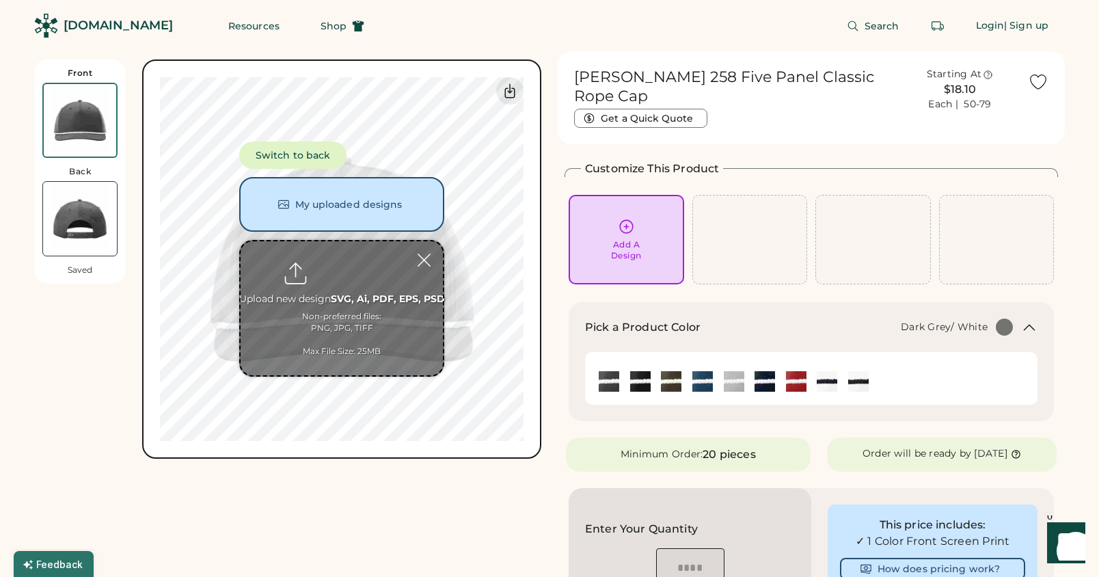
click at [344, 293] on input "file" at bounding box center [342, 308] width 202 height 134
type input "**********"
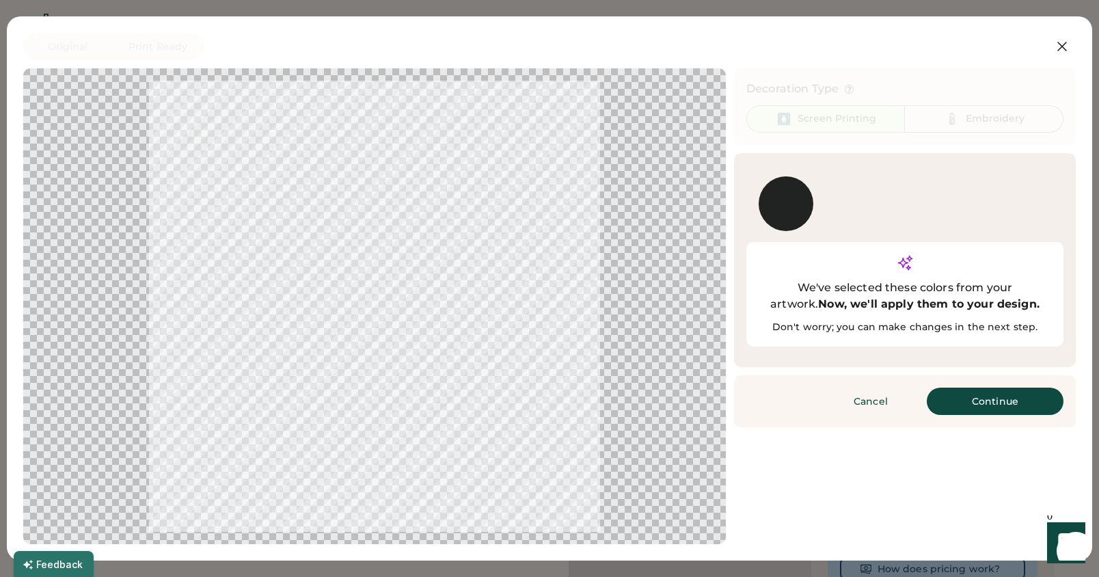
click at [456, 322] on div at bounding box center [375, 306] width 678 height 451
click at [983, 387] on button "Continue" at bounding box center [995, 400] width 137 height 27
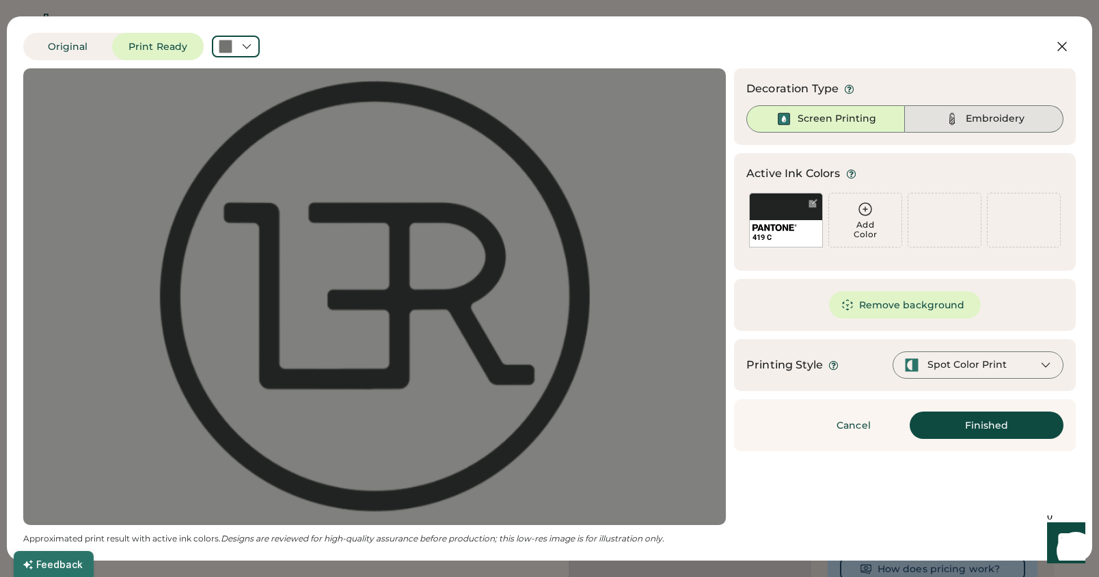
click at [979, 124] on div "Embroidery" at bounding box center [994, 119] width 59 height 14
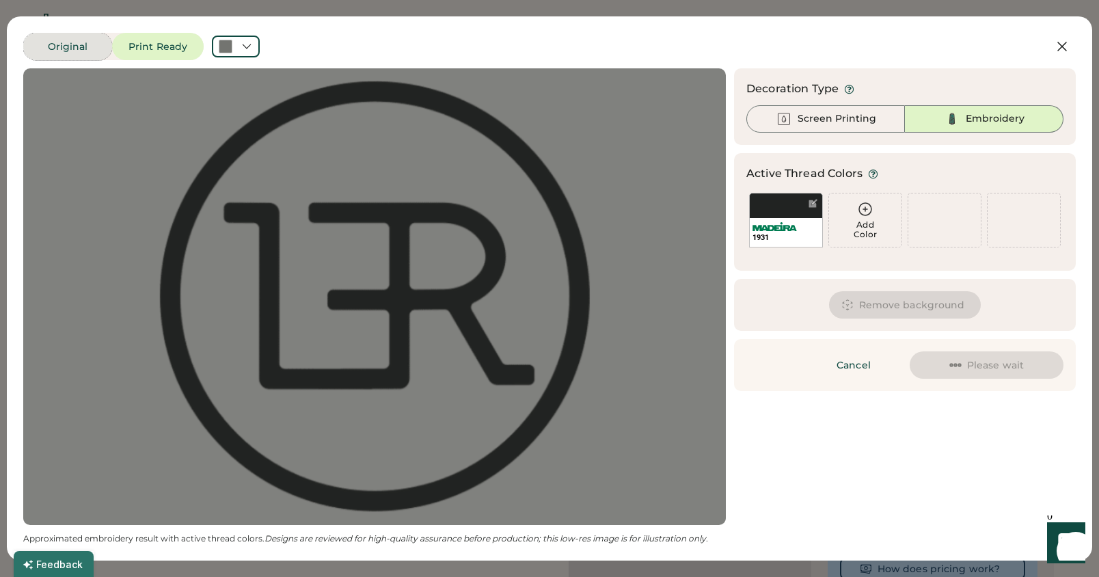
click at [71, 48] on button "Original" at bounding box center [67, 46] width 89 height 27
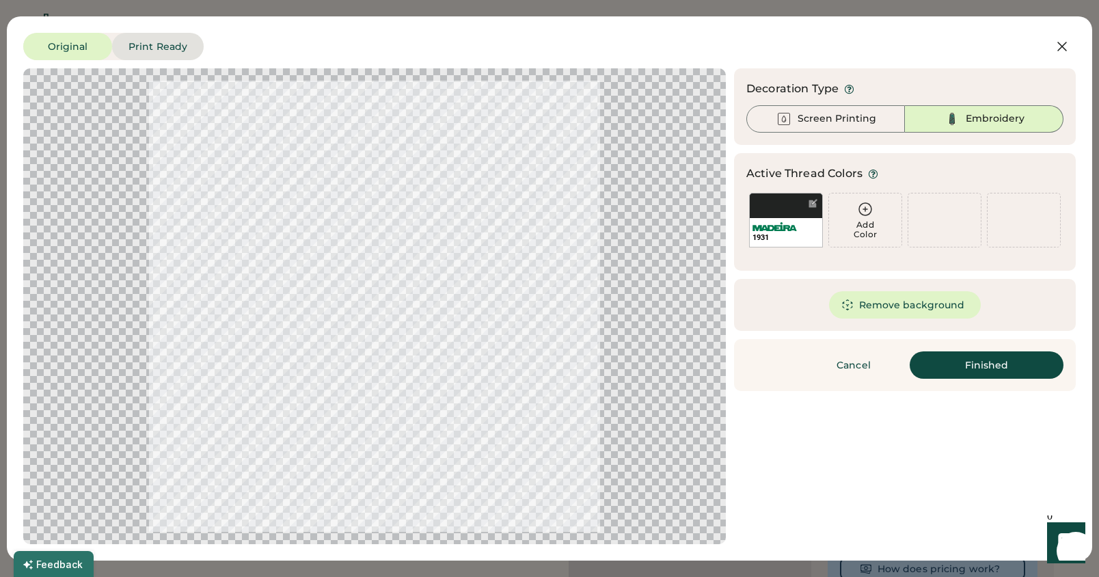
click at [165, 42] on button "Print Ready" at bounding box center [158, 46] width 92 height 27
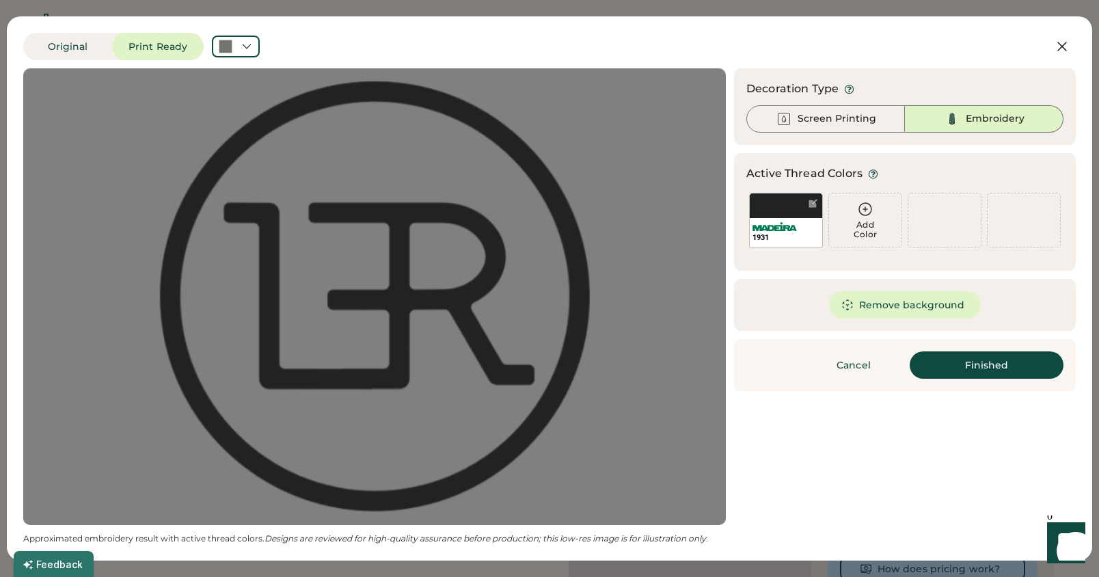
click at [862, 210] on icon at bounding box center [865, 209] width 16 height 16
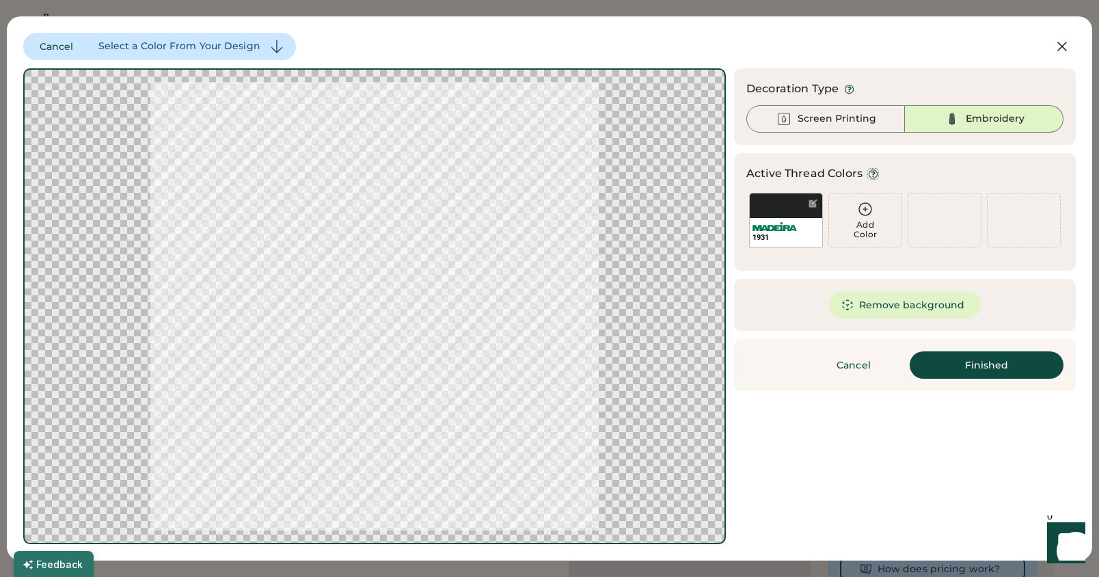
click at [872, 169] on use at bounding box center [872, 173] width 9 height 9
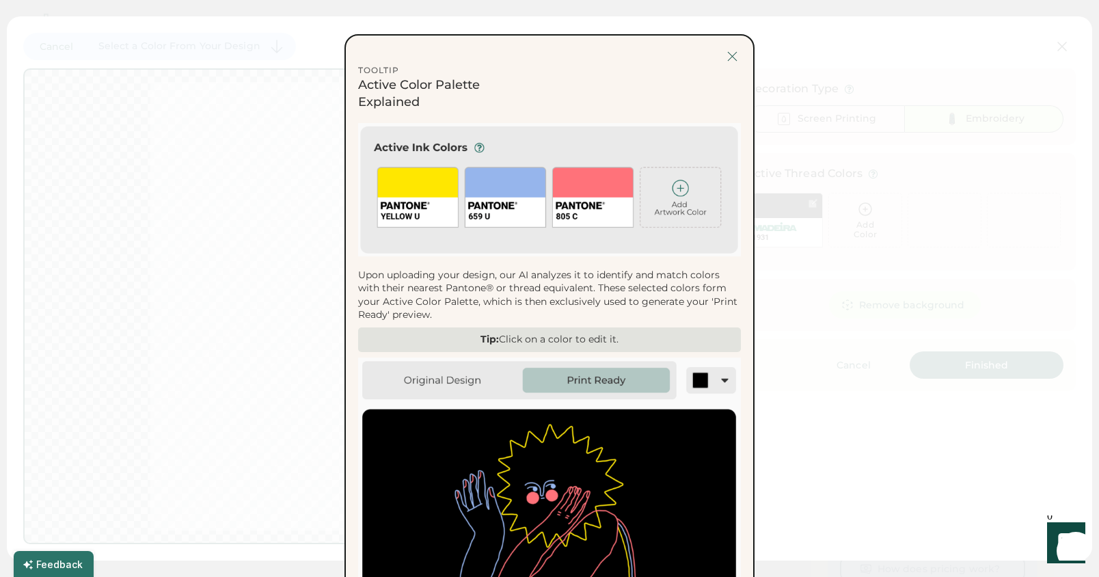
click at [733, 61] on div at bounding box center [732, 56] width 17 height 17
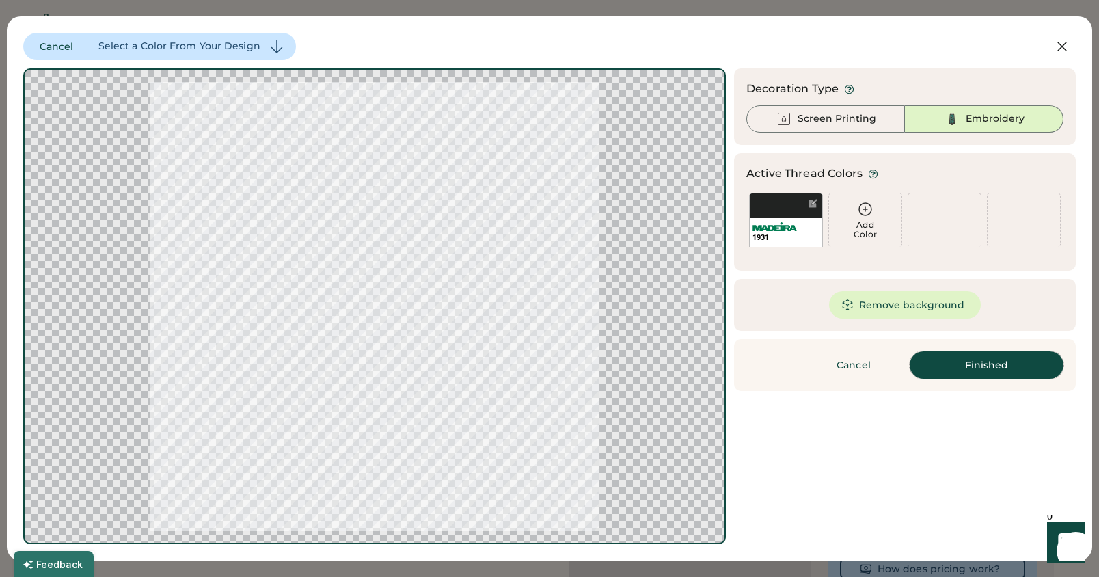
click at [954, 370] on button "Finished" at bounding box center [986, 364] width 154 height 27
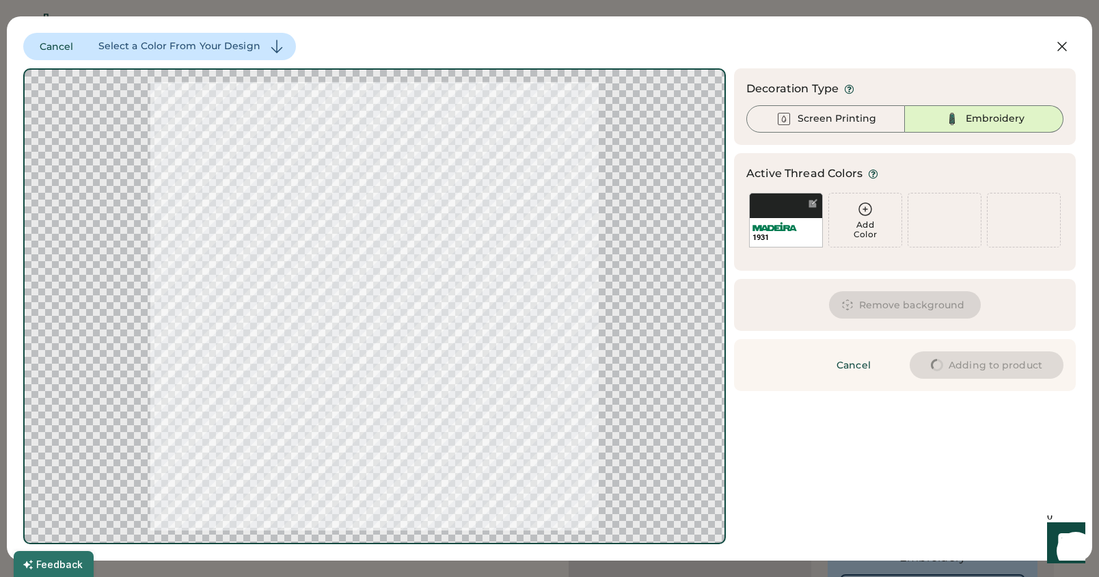
type input "****"
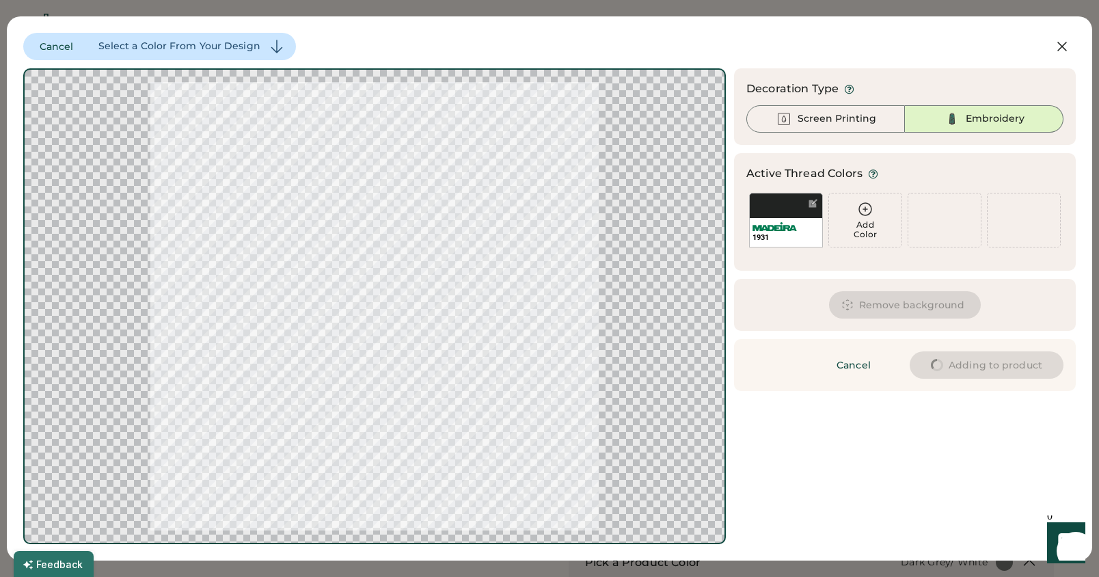
type input "****"
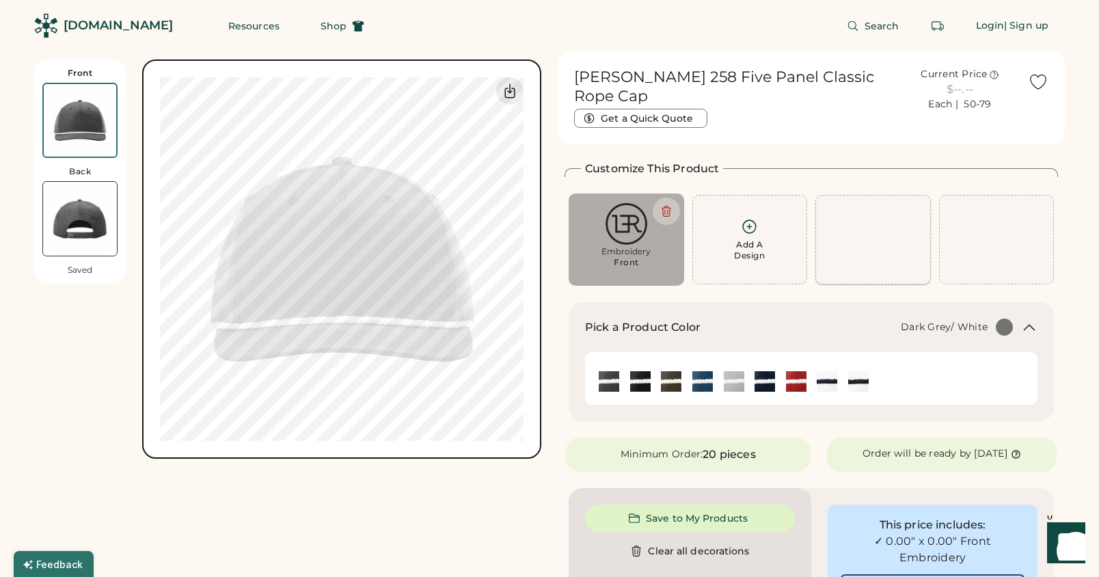
type input "****"
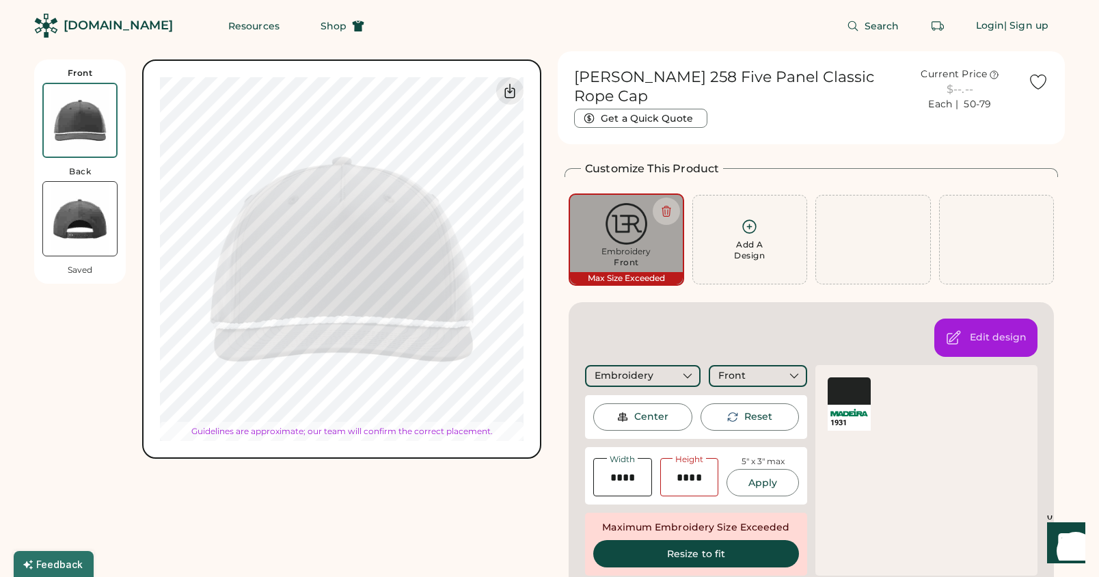
type input "****"
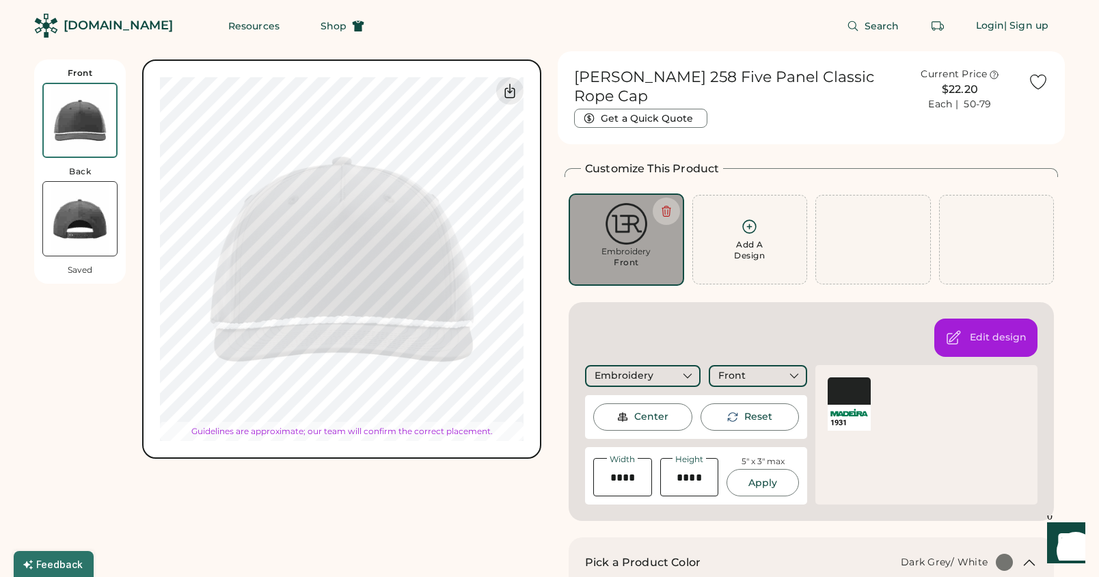
type input "****"
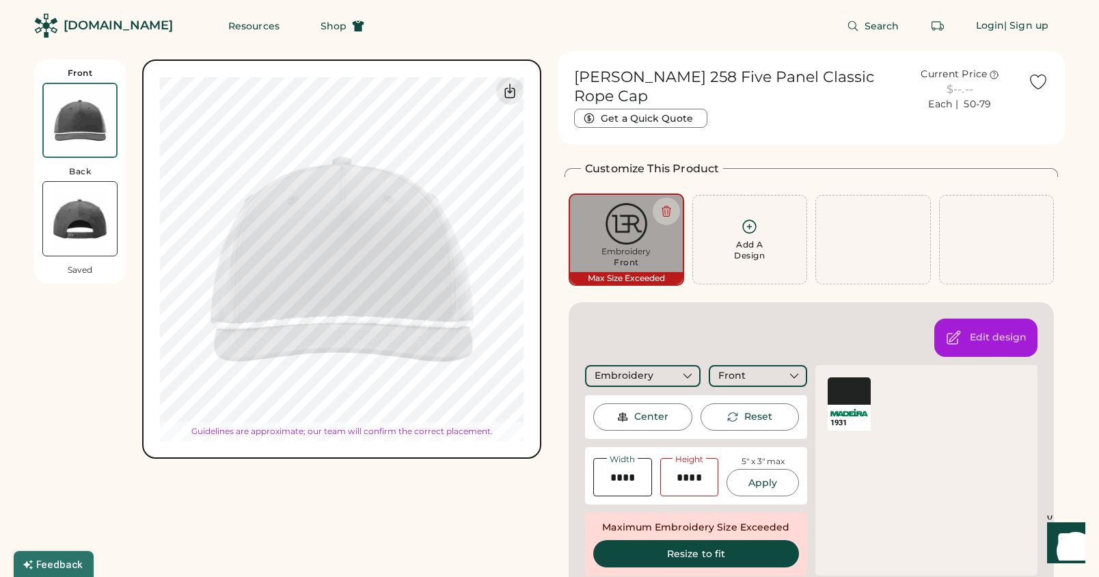
type input "****"
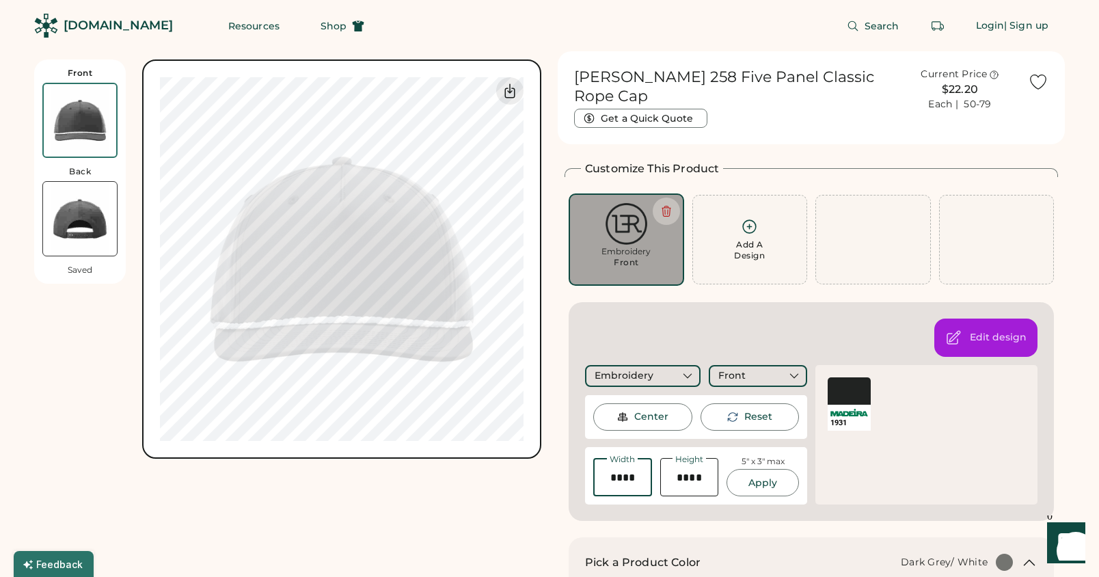
drag, startPoint x: 634, startPoint y: 474, endPoint x: 571, endPoint y: 474, distance: 63.5
click at [571, 474] on div "Edit design Embroidery Front Center Reset Width Height 5" x 3" max Apply Maximu…" at bounding box center [810, 411] width 485 height 219
click at [750, 416] on div "Reset" at bounding box center [758, 417] width 28 height 14
type input "****"
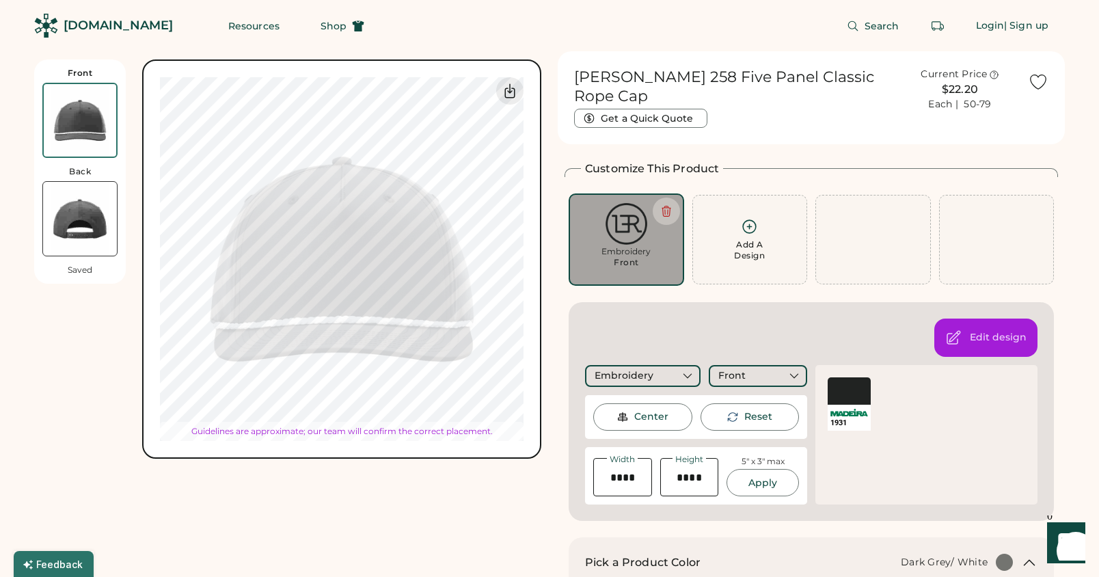
type input "****"
click at [666, 416] on div "Center" at bounding box center [651, 417] width 34 height 14
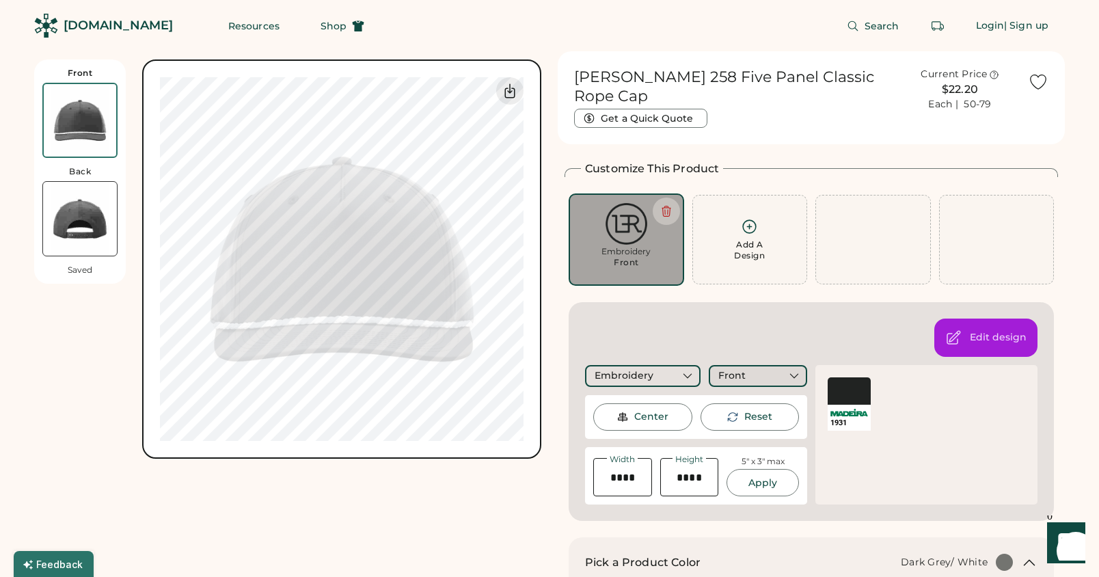
click at [762, 373] on div "Front" at bounding box center [758, 376] width 98 height 22
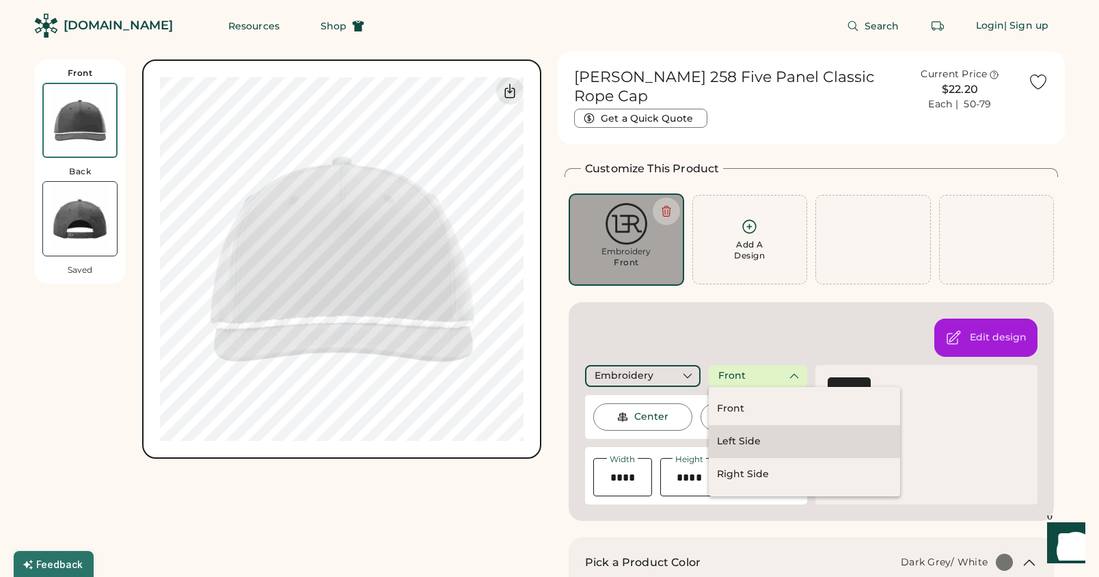
click at [765, 442] on div "Left Side" at bounding box center [804, 441] width 191 height 33
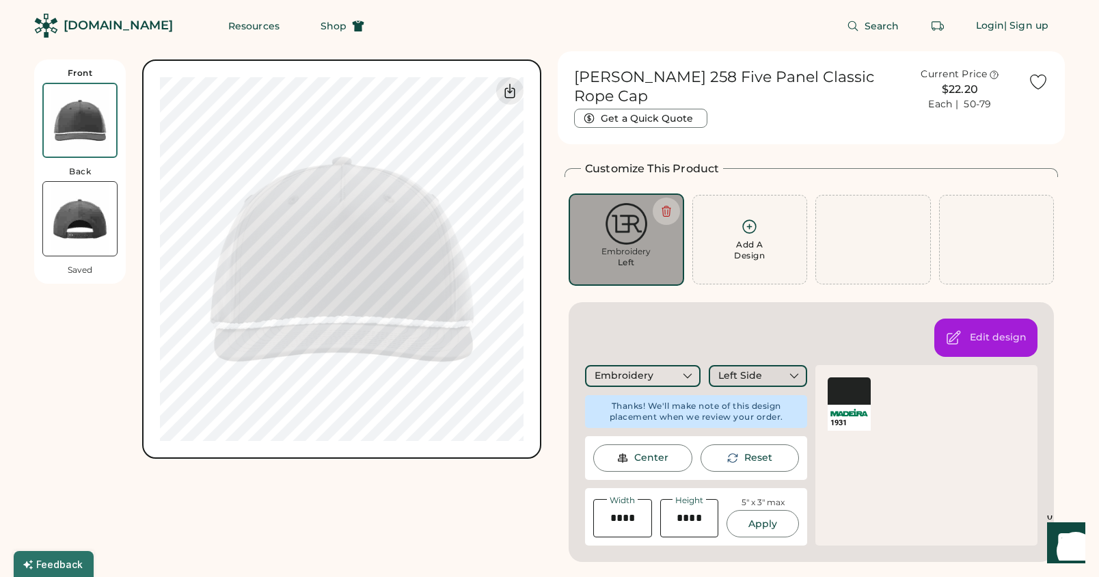
click at [755, 376] on div "Left Side" at bounding box center [740, 376] width 44 height 14
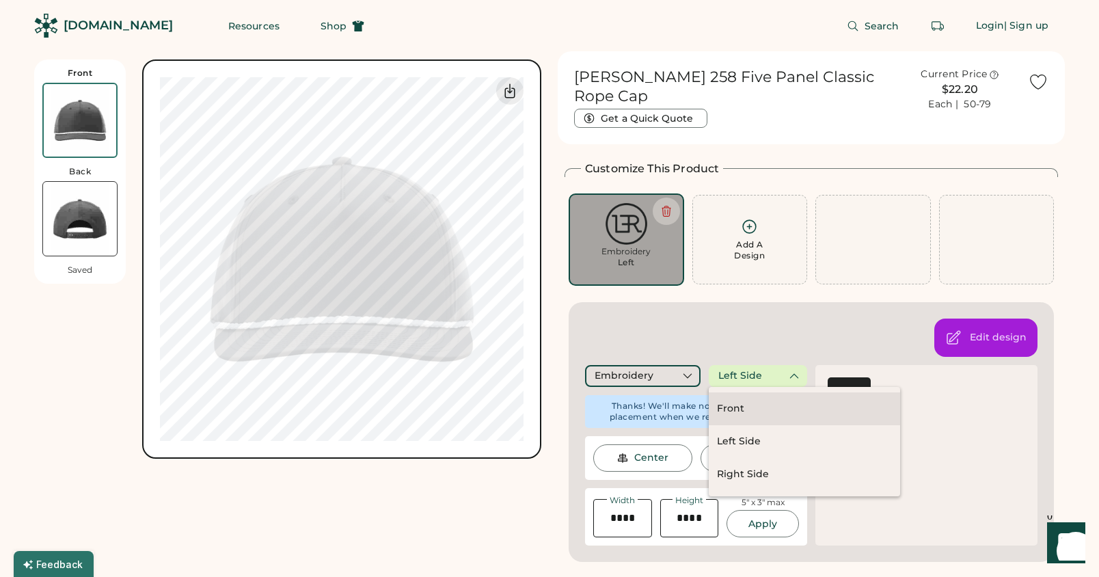
click at [749, 413] on div "Front" at bounding box center [804, 408] width 191 height 33
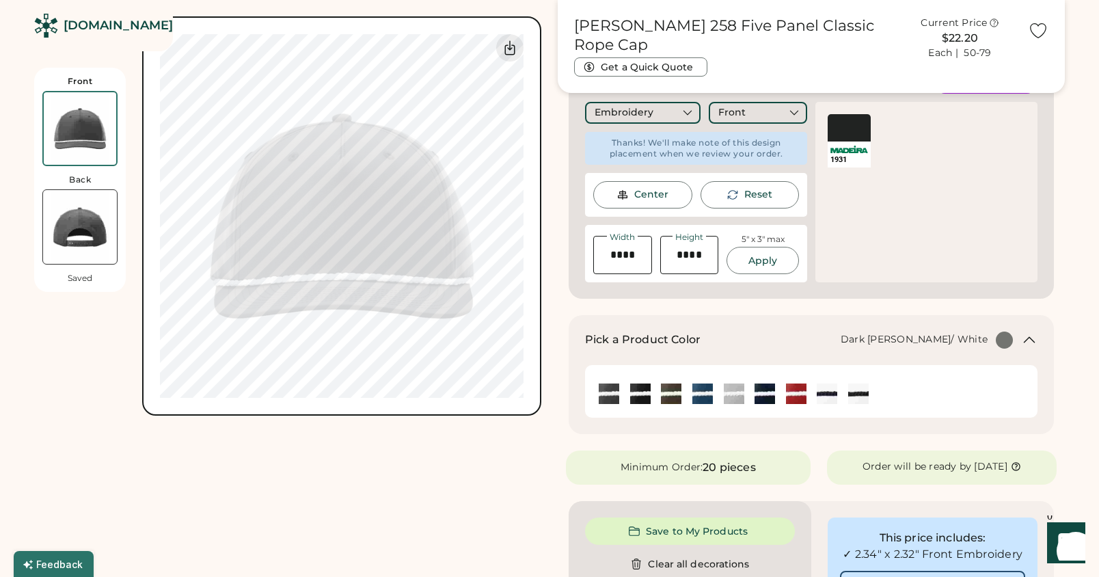
scroll to position [286, 0]
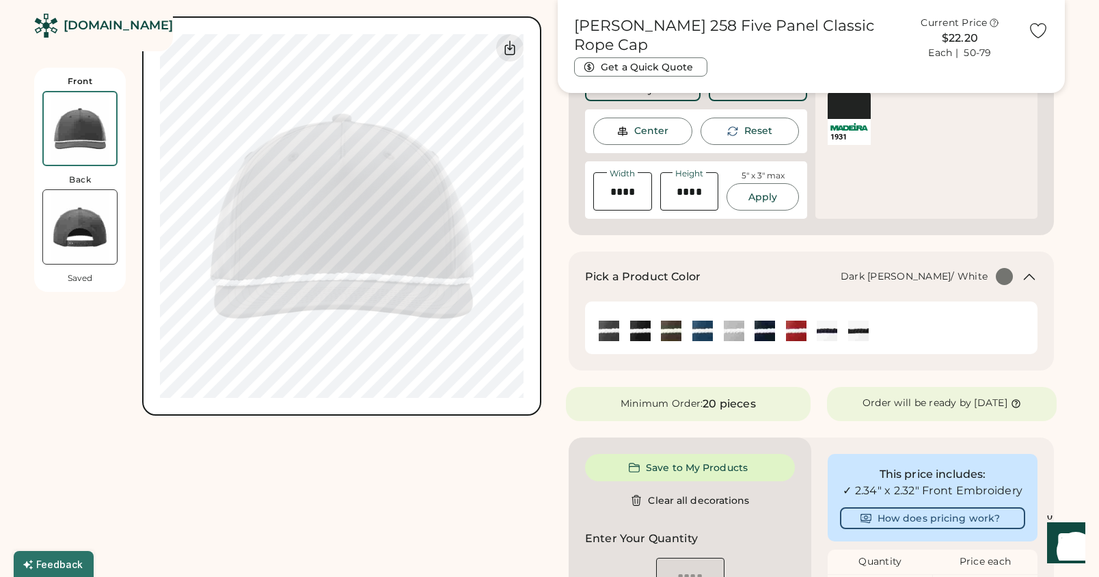
click at [674, 331] on img at bounding box center [671, 330] width 20 height 20
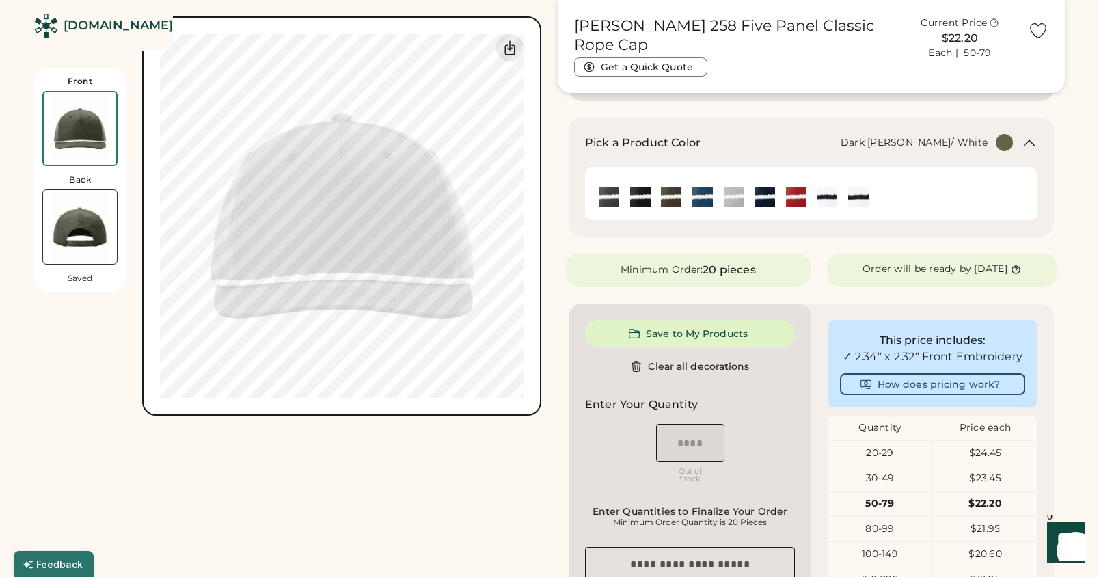
scroll to position [422, 0]
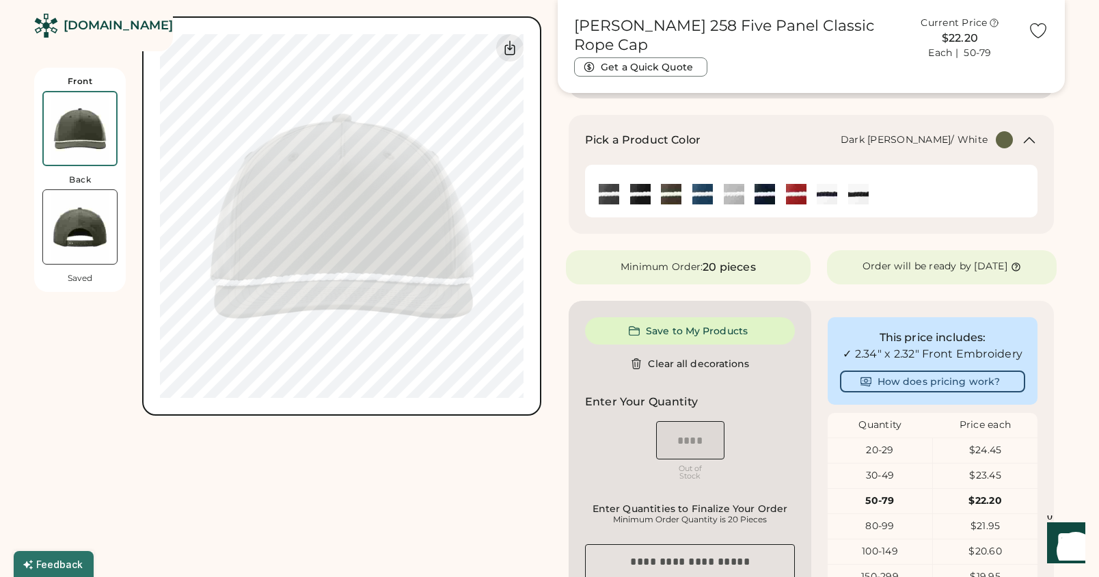
click at [933, 457] on div "$24.45" at bounding box center [985, 450] width 105 height 14
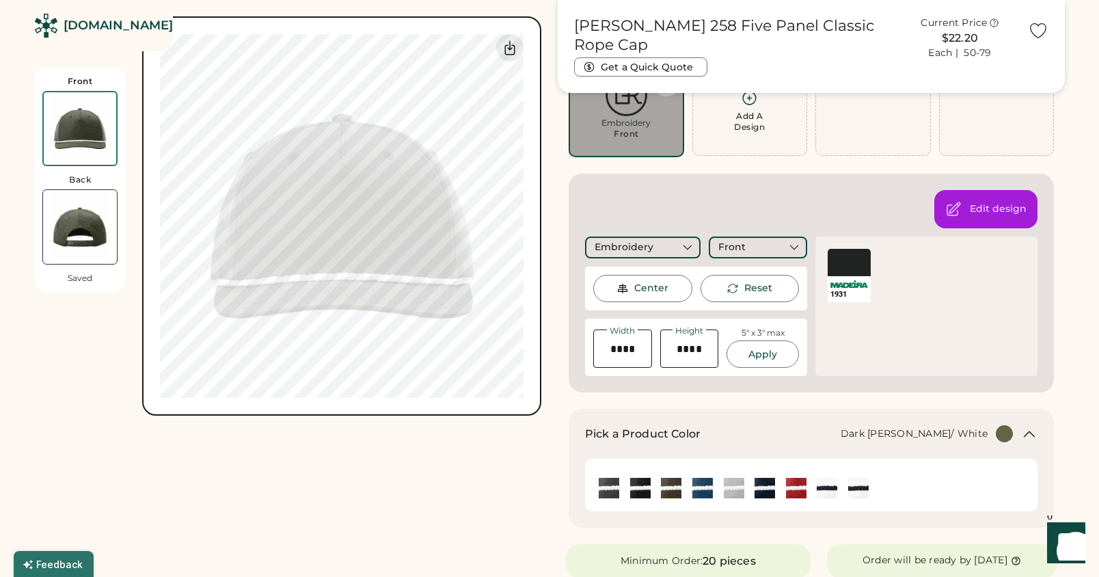
scroll to position [0, 0]
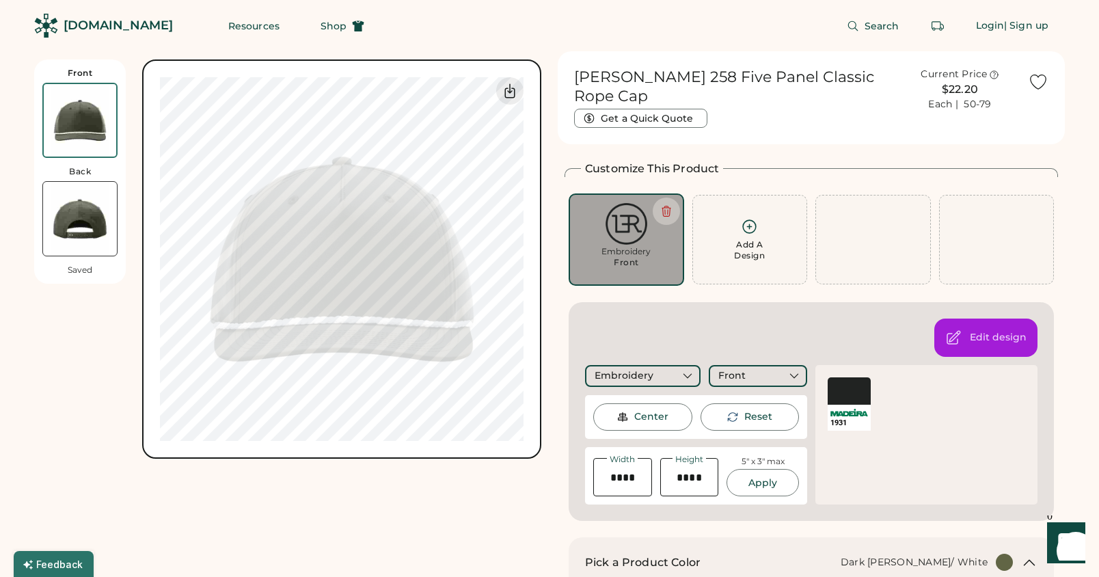
click at [971, 93] on div "$22.20" at bounding box center [960, 89] width 120 height 16
